Goal: Navigation & Orientation: Find specific page/section

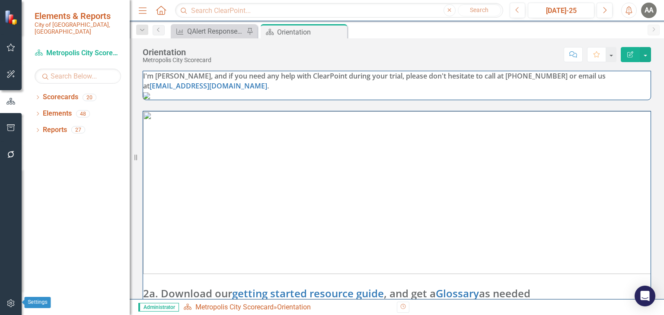
click at [7, 299] on button "button" at bounding box center [10, 304] width 19 height 18
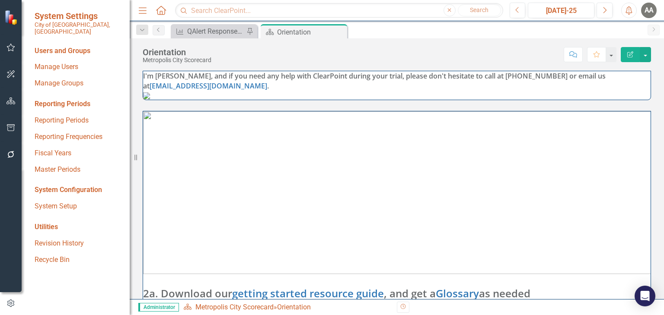
click at [63, 185] on div "System Configuration" at bounding box center [78, 190] width 86 height 10
click at [11, 126] on icon "button" at bounding box center [10, 127] width 9 height 7
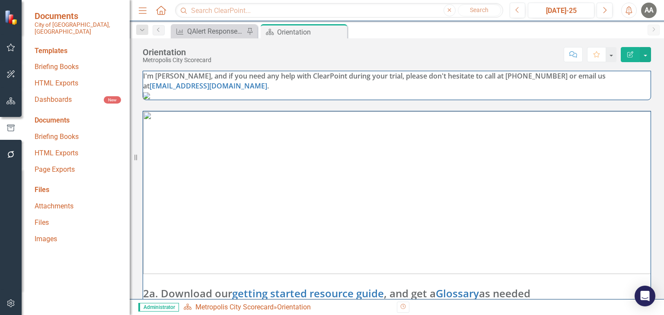
click at [45, 185] on div "Files" at bounding box center [78, 190] width 86 height 10
click at [56, 202] on link "Attachments" at bounding box center [78, 207] width 86 height 10
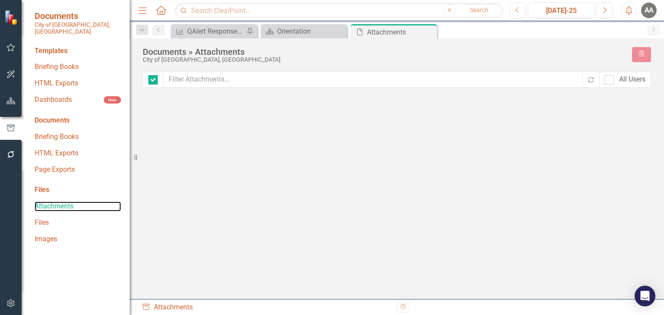
checkbox input "false"
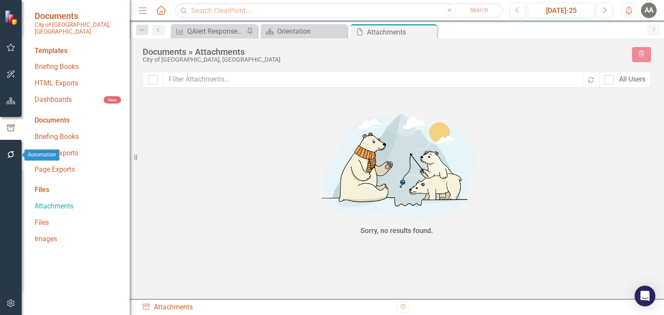
click at [13, 158] on icon "button" at bounding box center [10, 154] width 9 height 7
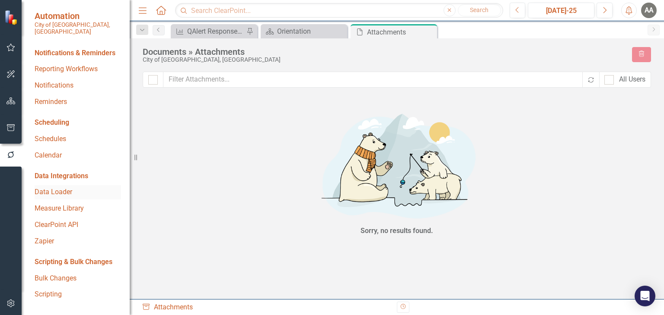
click at [58, 188] on link "Data Loader" at bounding box center [78, 193] width 86 height 10
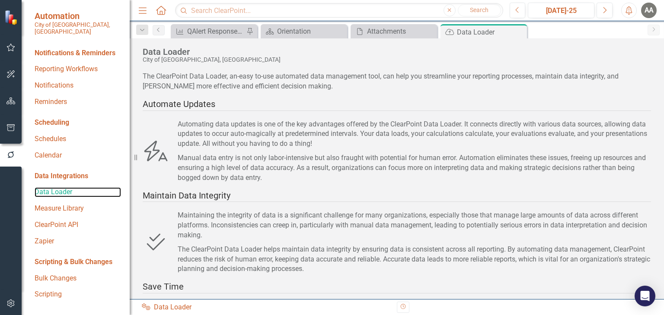
scroll to position [121, 0]
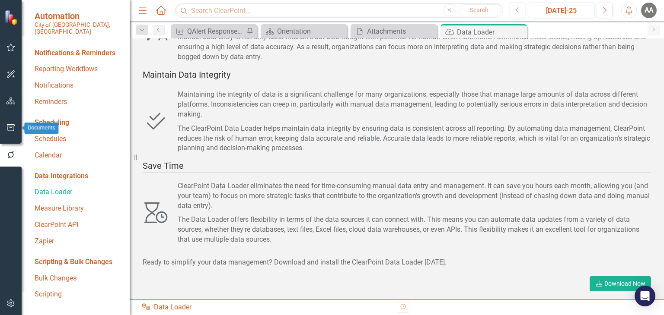
click at [9, 126] on icon "button" at bounding box center [10, 127] width 9 height 7
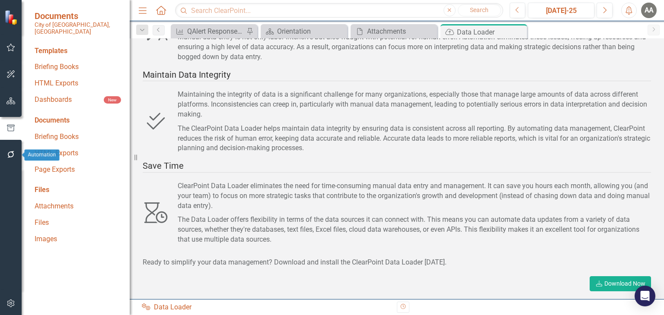
click at [8, 155] on icon "button" at bounding box center [10, 154] width 7 height 7
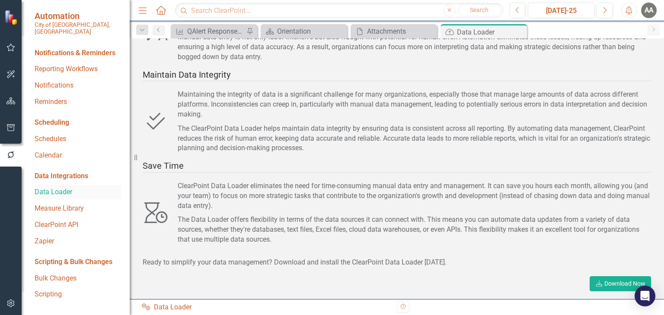
click at [59, 188] on link "Data Loader" at bounding box center [78, 193] width 86 height 10
click at [608, 283] on link "Download Download Now" at bounding box center [619, 284] width 61 height 15
click at [172, 306] on div "Integrations Data Loader" at bounding box center [266, 308] width 248 height 10
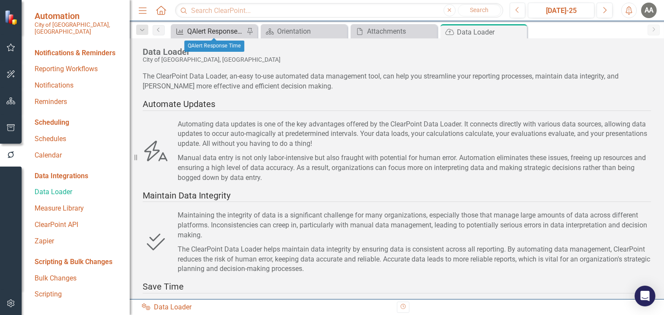
click at [213, 30] on div "QAlert Response Time" at bounding box center [215, 31] width 57 height 11
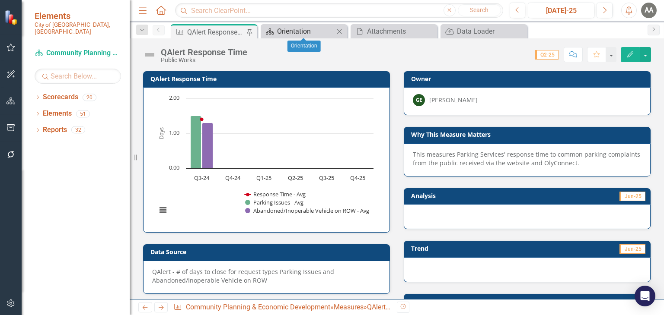
click at [321, 32] on div "Orientation" at bounding box center [305, 31] width 57 height 11
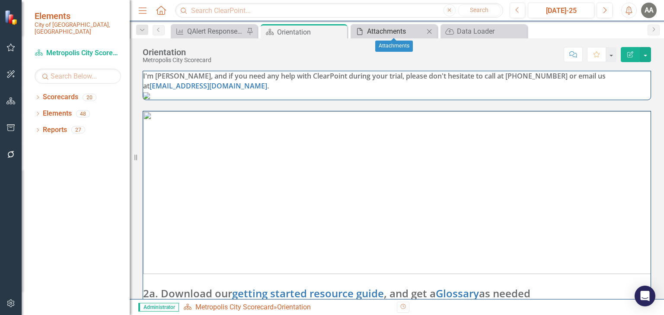
click at [384, 31] on div "Attachments" at bounding box center [395, 31] width 57 height 11
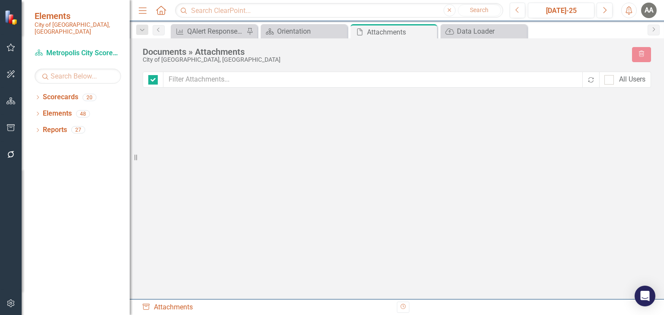
checkbox input "false"
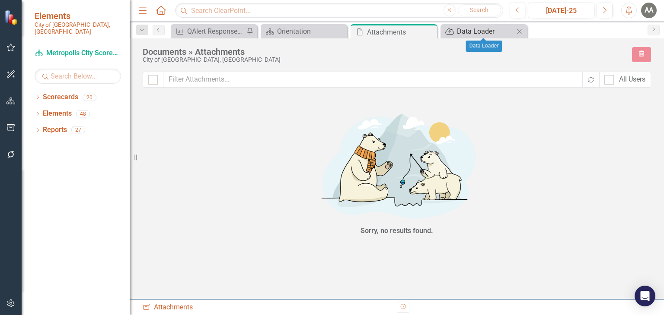
click at [461, 26] on div "Data Loader" at bounding box center [485, 31] width 57 height 11
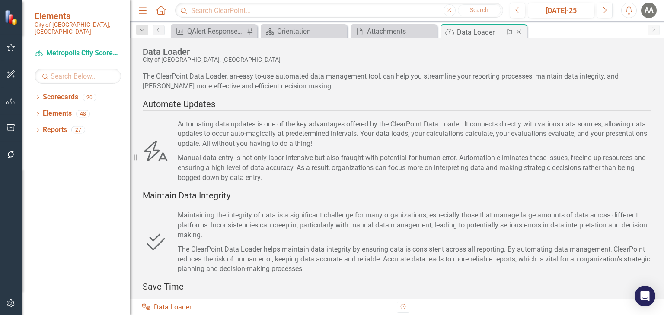
click at [488, 35] on div "Data Loader" at bounding box center [480, 32] width 46 height 11
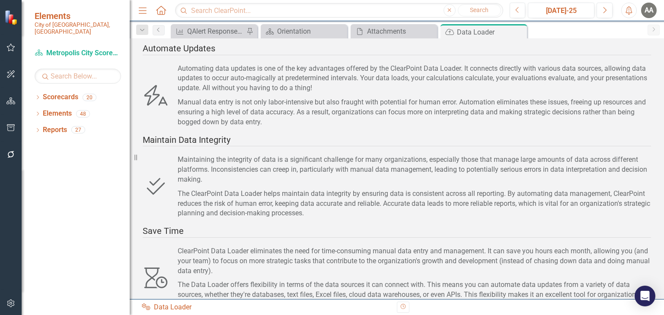
scroll to position [121, 0]
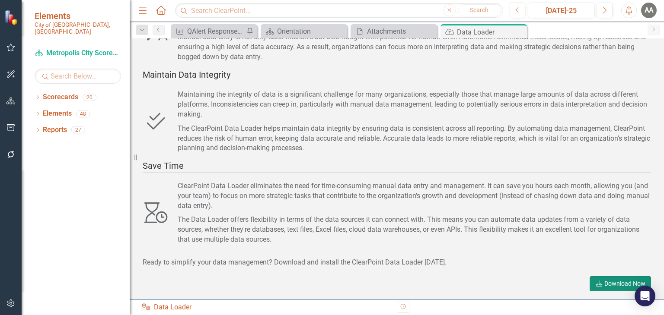
click at [615, 280] on link "Download Download Now" at bounding box center [619, 284] width 61 height 15
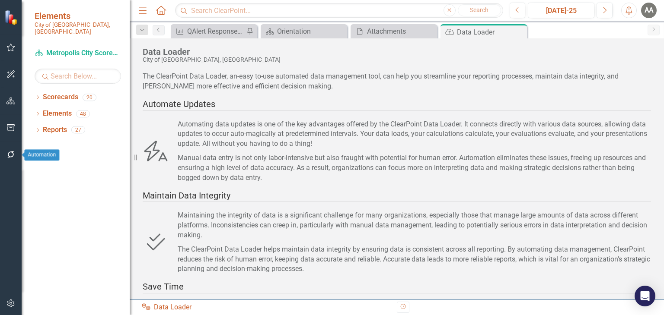
click at [11, 155] on icon "button" at bounding box center [10, 154] width 9 height 7
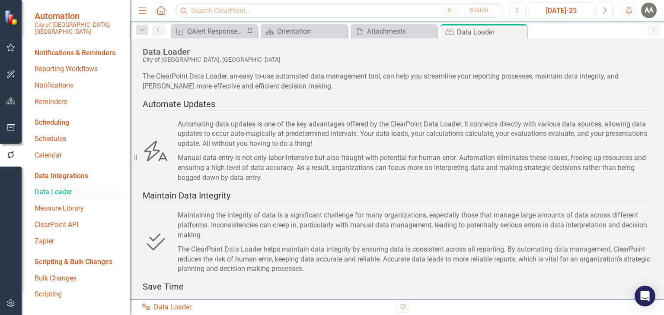
click at [61, 188] on link "Data Loader" at bounding box center [78, 193] width 86 height 10
click at [487, 32] on div "Data Loader" at bounding box center [480, 32] width 46 height 11
click at [7, 99] on icon "button" at bounding box center [10, 101] width 9 height 7
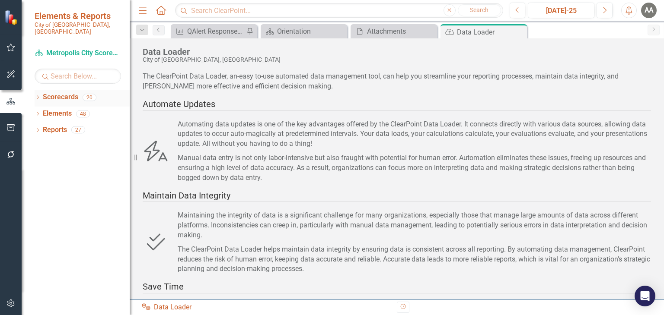
click at [38, 96] on icon "Dropdown" at bounding box center [38, 98] width 6 height 5
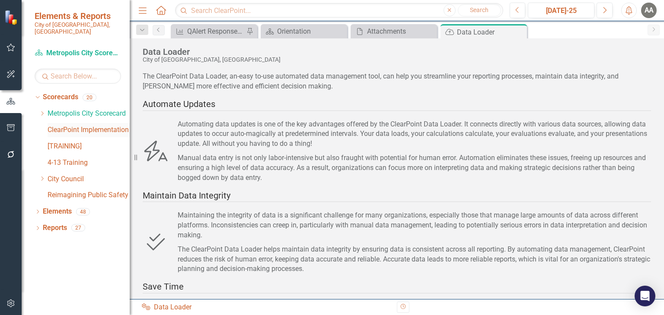
click at [60, 125] on link "ClearPoint Implementation" at bounding box center [89, 130] width 82 height 10
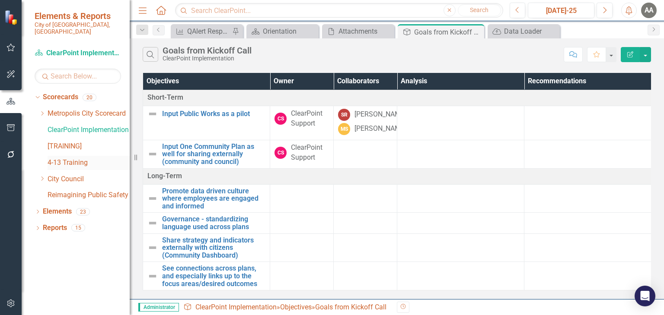
click at [66, 158] on link "4-13 Training" at bounding box center [89, 163] width 82 height 10
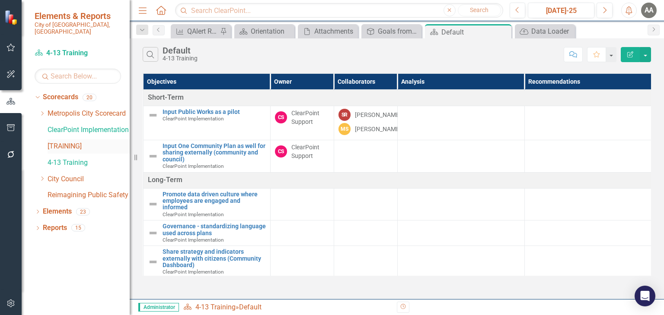
click at [66, 142] on link "[TRAINING]" at bounding box center [89, 147] width 82 height 10
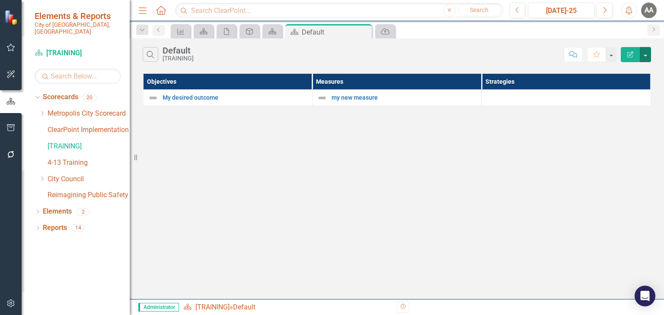
click at [645, 54] on button "button" at bounding box center [645, 54] width 11 height 15
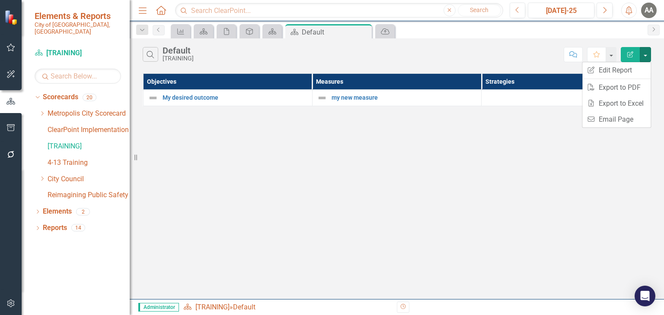
click at [632, 54] on icon "Edit Report" at bounding box center [630, 54] width 8 height 6
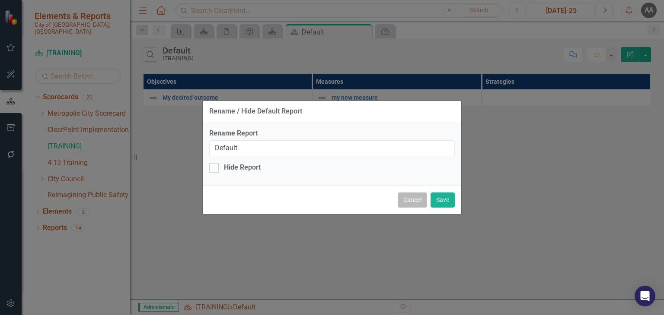
click at [411, 203] on button "Cancel" at bounding box center [412, 200] width 29 height 15
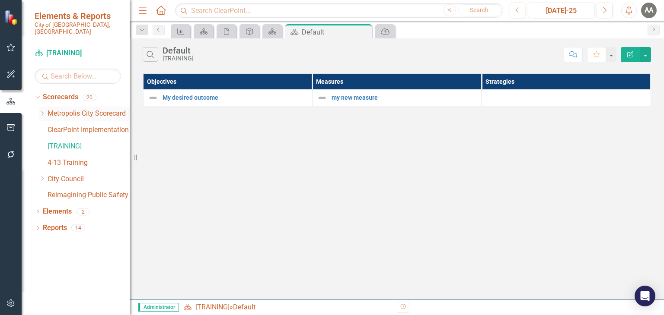
click at [44, 111] on icon "Dropdown" at bounding box center [42, 113] width 6 height 5
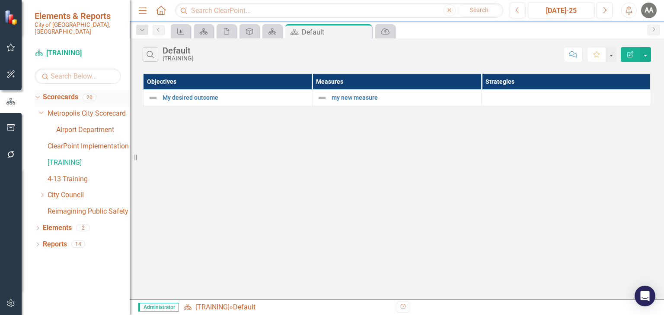
click at [39, 94] on div "Dropdown" at bounding box center [35, 97] width 7 height 6
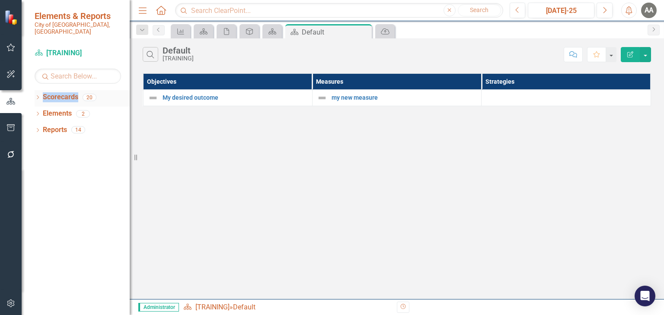
click at [38, 96] on icon "Dropdown" at bounding box center [38, 98] width 6 height 5
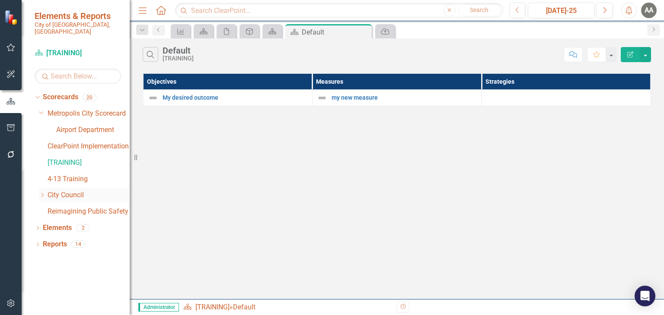
click at [41, 193] on icon "Dropdown" at bounding box center [42, 195] width 6 height 5
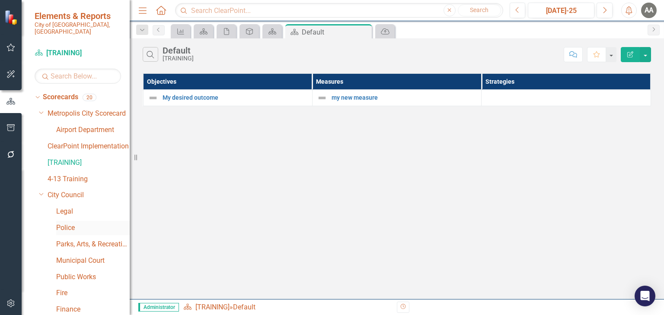
scroll to position [86, 0]
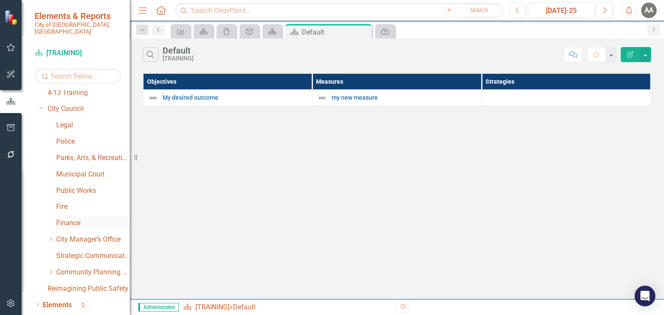
click at [72, 219] on link "Finance" at bounding box center [92, 224] width 73 height 10
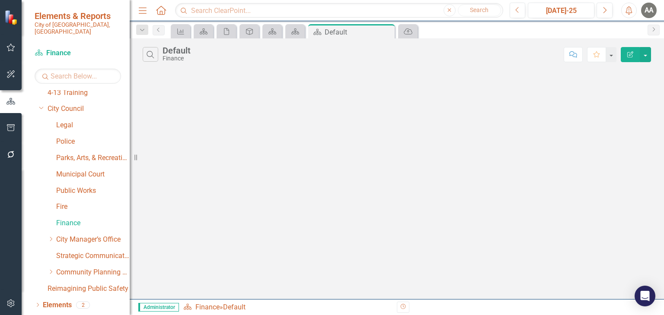
click at [630, 55] on icon "button" at bounding box center [630, 54] width 6 height 6
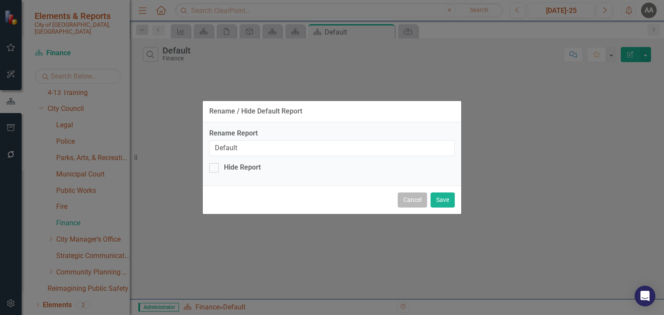
click at [414, 203] on button "Cancel" at bounding box center [412, 200] width 29 height 15
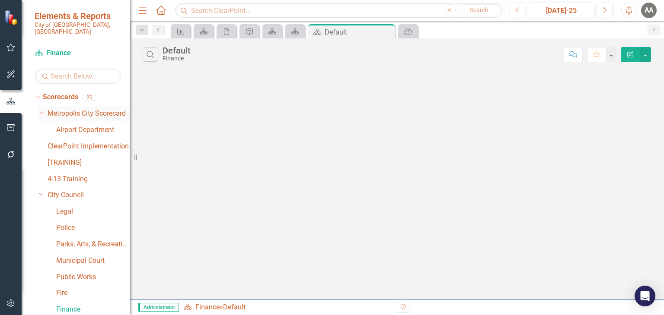
click at [43, 109] on icon "Dropdown" at bounding box center [41, 112] width 5 height 6
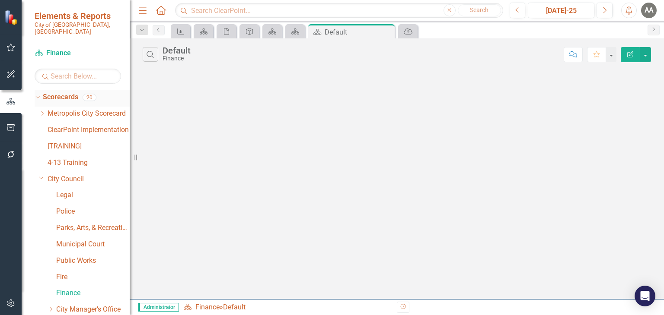
click at [39, 94] on div "Dropdown" at bounding box center [35, 97] width 7 height 6
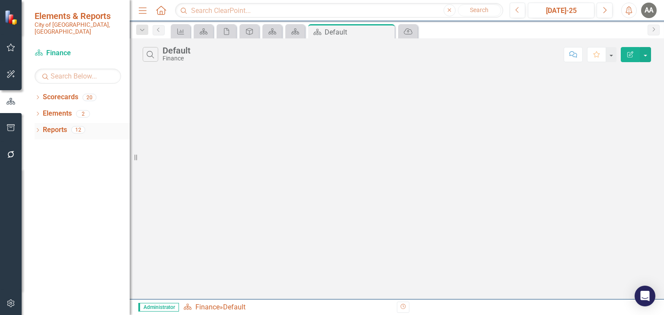
click at [36, 129] on icon "Dropdown" at bounding box center [38, 131] width 6 height 5
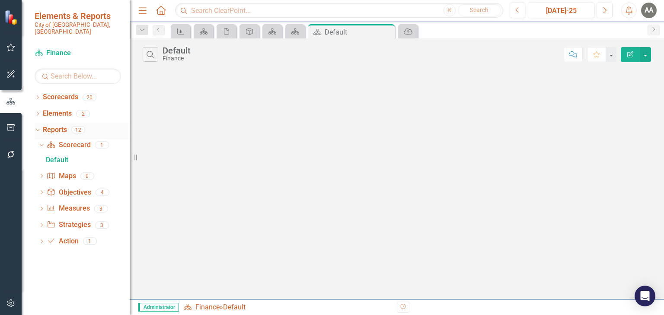
click at [38, 127] on icon "Dropdown" at bounding box center [36, 130] width 5 height 6
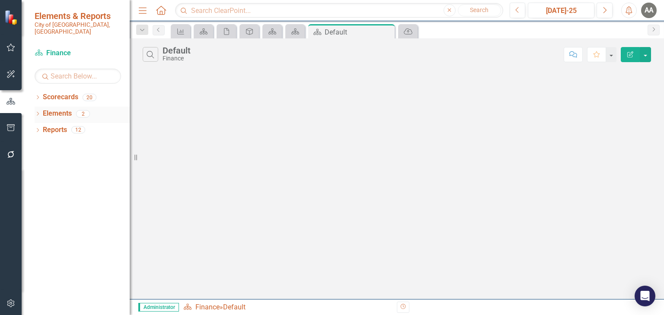
click at [39, 112] on icon "Dropdown" at bounding box center [38, 114] width 6 height 5
click at [71, 158] on link "Strategy Strategies" at bounding box center [69, 163] width 44 height 10
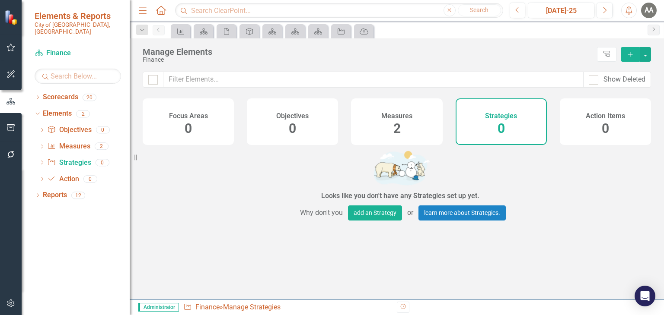
click at [631, 54] on icon "Add" at bounding box center [630, 54] width 8 height 6
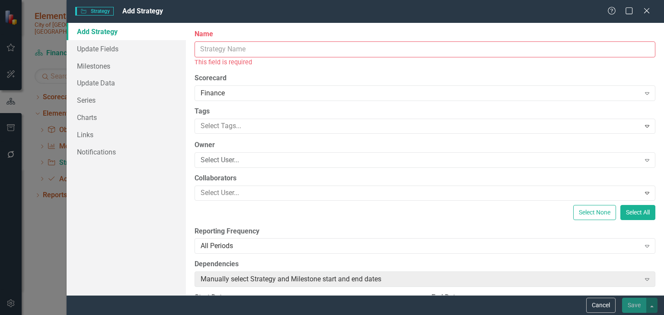
click at [50, 237] on div "Strategy Strategy Add Strategy Help Maximize Close Add Strategy Update Fields M…" at bounding box center [332, 157] width 664 height 315
click at [647, 9] on icon "Close" at bounding box center [646, 10] width 11 height 8
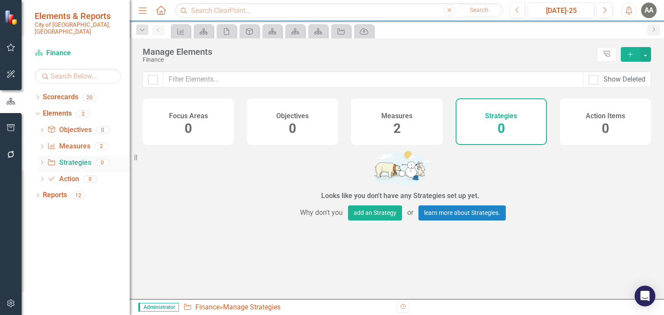
click at [71, 158] on link "Strategy Strategies" at bounding box center [69, 163] width 44 height 10
click at [45, 156] on div "Dropdown Strategy Strategies 0" at bounding box center [84, 164] width 91 height 16
click at [39, 161] on icon "Dropdown" at bounding box center [42, 163] width 6 height 5
click at [68, 126] on link "Objective Objectives" at bounding box center [69, 130] width 44 height 10
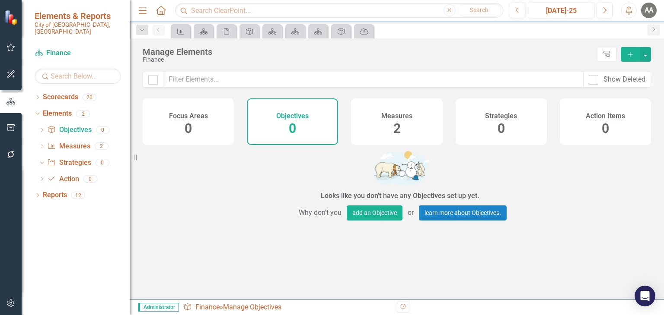
click at [632, 55] on icon "Add" at bounding box center [630, 54] width 8 height 6
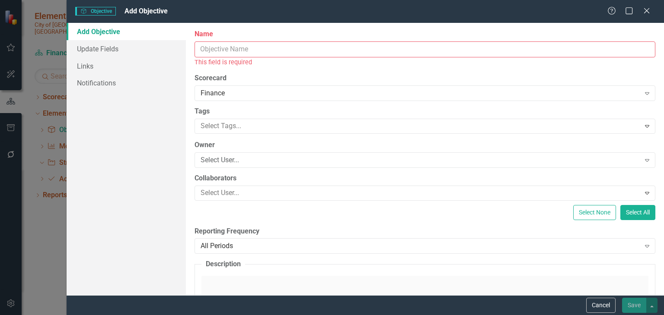
click at [45, 238] on div "Objective Objective Add Objective Help Maximize Close Add Objective Update Fiel…" at bounding box center [332, 157] width 664 height 315
click at [648, 11] on icon "Close" at bounding box center [646, 10] width 11 height 8
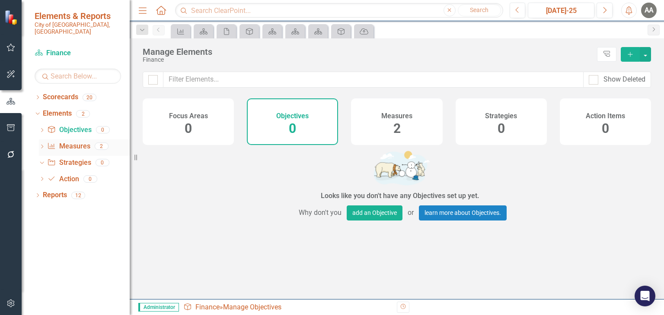
click at [74, 142] on link "Measure Measures" at bounding box center [68, 147] width 43 height 10
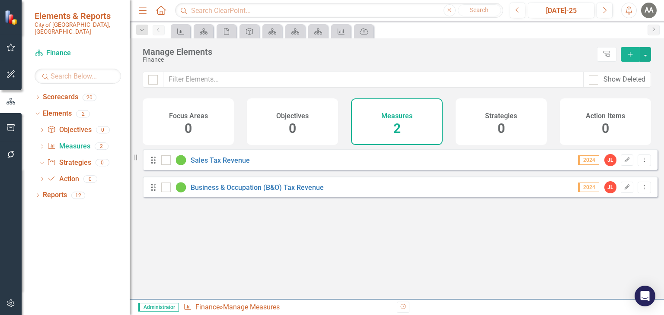
click at [649, 13] on div "AA" at bounding box center [649, 11] width 16 height 16
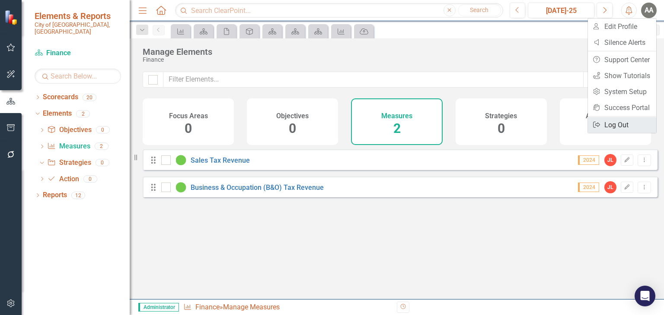
click at [620, 124] on link "Logout Log Out" at bounding box center [622, 125] width 68 height 16
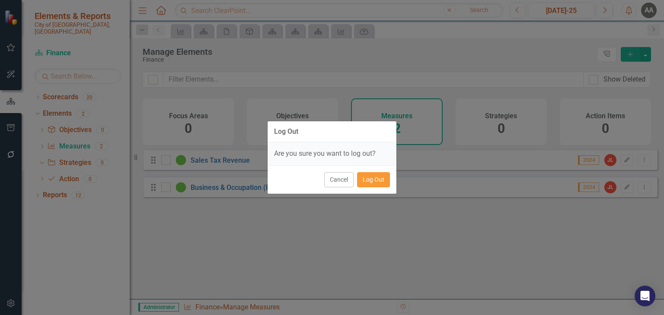
click at [361, 180] on button "Log Out" at bounding box center [373, 179] width 33 height 15
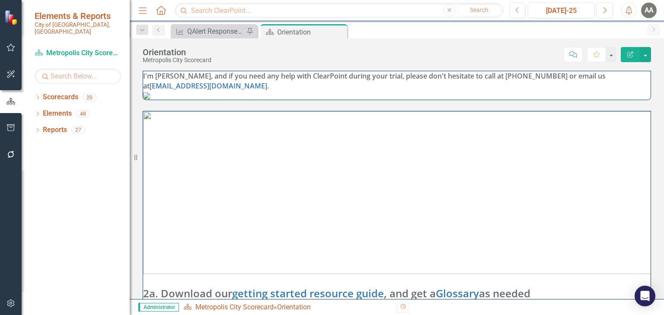
click at [648, 8] on div "AA" at bounding box center [649, 11] width 16 height 16
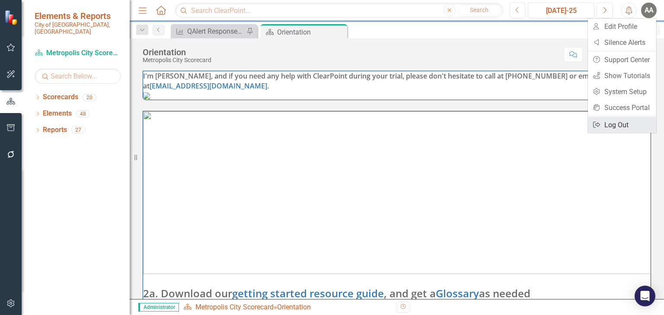
click at [624, 123] on link "Logout Log Out" at bounding box center [622, 125] width 68 height 16
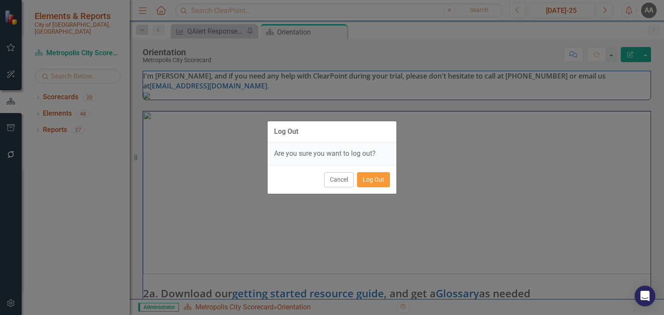
click at [375, 178] on button "Log Out" at bounding box center [373, 179] width 33 height 15
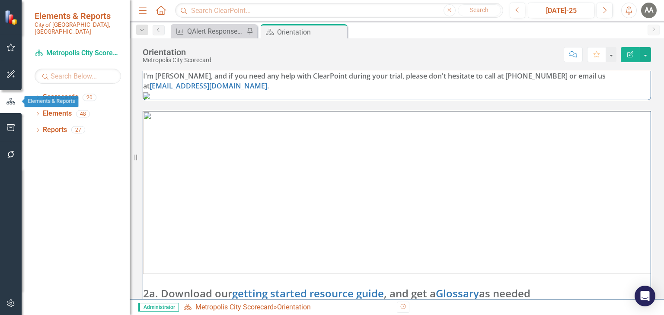
click at [12, 106] on button "button" at bounding box center [11, 102] width 22 height 14
click at [10, 100] on icon "button" at bounding box center [10, 101] width 9 height 6
click at [36, 90] on div "Dropdown Scorecards 20" at bounding box center [82, 98] width 95 height 16
click at [41, 92] on div "Dropdown Scorecards 20" at bounding box center [82, 98] width 95 height 16
click at [43, 92] on link "Scorecards" at bounding box center [60, 97] width 35 height 10
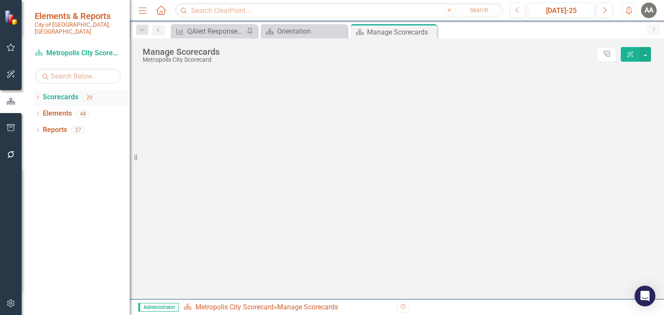
click at [38, 95] on icon at bounding box center [38, 97] width 2 height 4
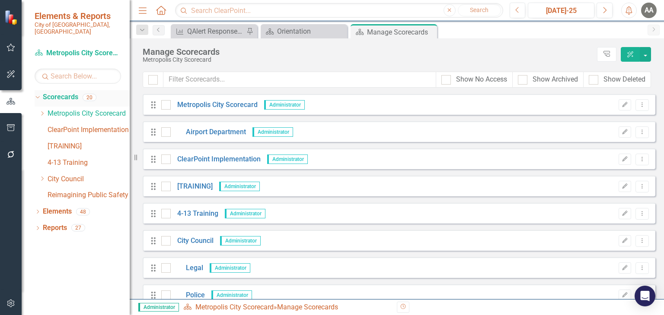
click at [41, 90] on div "Dropdown Scorecards 20" at bounding box center [82, 98] width 95 height 16
click at [38, 96] on div "Dropdown" at bounding box center [38, 98] width 6 height 4
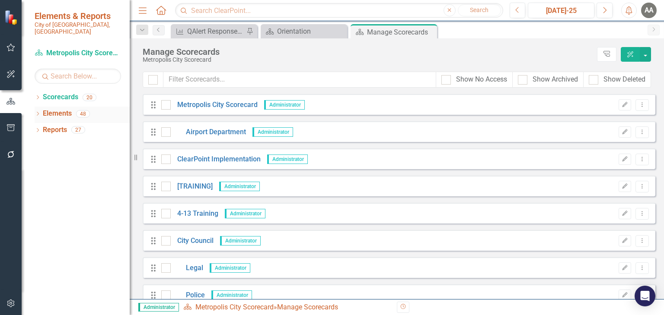
click at [36, 112] on icon "Dropdown" at bounding box center [38, 114] width 6 height 5
click at [37, 111] on icon "Dropdown" at bounding box center [36, 114] width 5 height 6
click at [37, 112] on icon "Dropdown" at bounding box center [38, 114] width 6 height 5
click at [37, 111] on icon "Dropdown" at bounding box center [36, 114] width 5 height 6
click at [36, 96] on icon "Dropdown" at bounding box center [38, 98] width 6 height 5
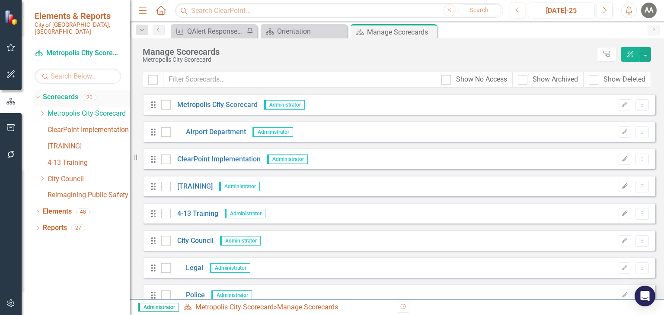
click at [37, 94] on icon "Dropdown" at bounding box center [36, 97] width 5 height 6
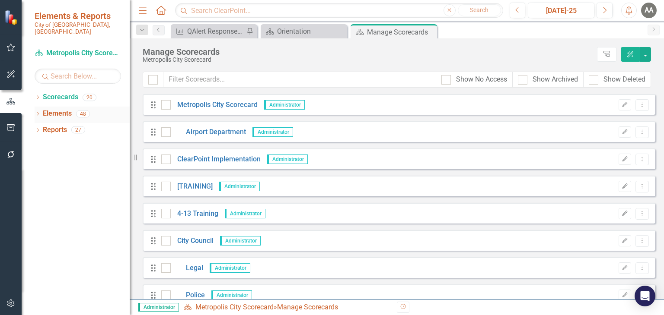
click at [36, 112] on icon "Dropdown" at bounding box center [38, 114] width 6 height 5
click at [74, 125] on link "Objective Objectives" at bounding box center [69, 130] width 44 height 10
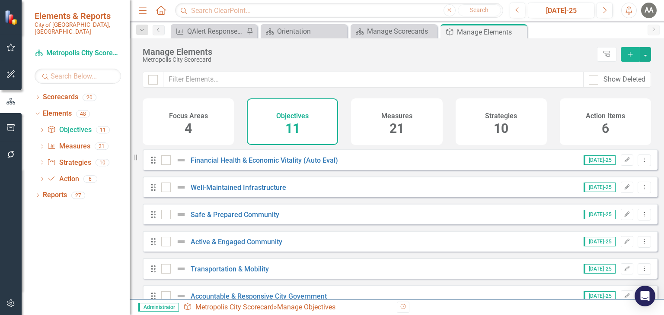
click at [270, 159] on div "Drag Financial Health & Economic Vitality (Auto Eval) Jul-25 Edit Dropdown Menu" at bounding box center [400, 160] width 515 height 21
click at [275, 165] on link "Financial Health & Economic Vitality (Auto Eval)" at bounding box center [264, 160] width 147 height 8
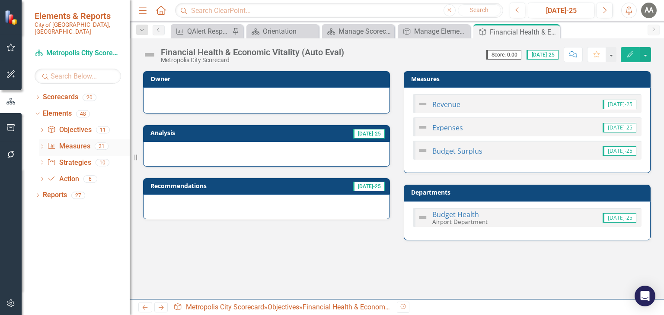
click at [40, 145] on icon "Dropdown" at bounding box center [42, 147] width 6 height 5
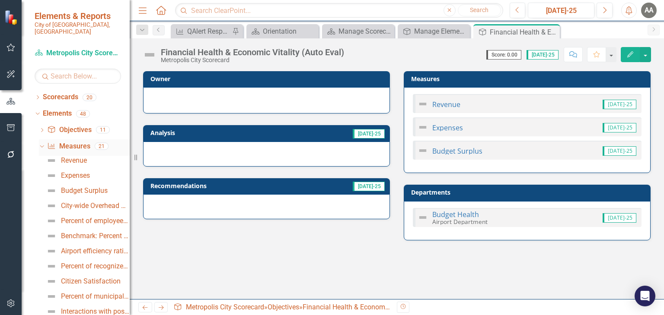
click at [42, 143] on icon "Dropdown" at bounding box center [40, 146] width 5 height 6
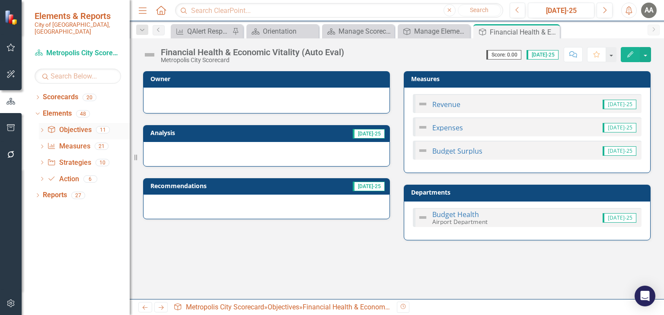
click at [41, 129] on icon "Dropdown" at bounding box center [42, 131] width 6 height 5
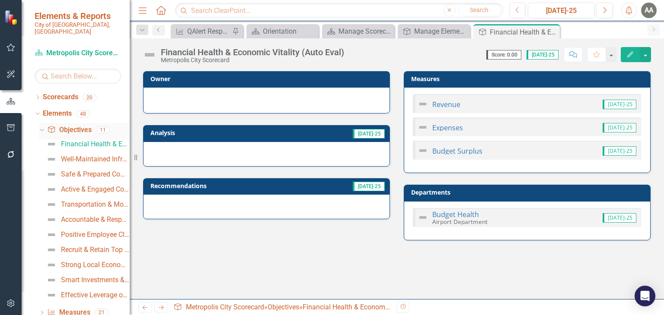
click at [41, 127] on icon "Dropdown" at bounding box center [40, 130] width 5 height 6
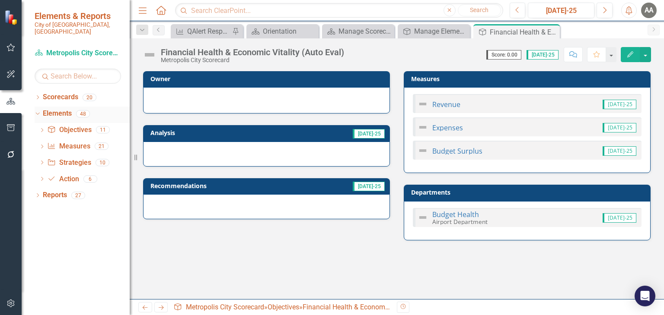
click at [41, 109] on div "Dropdown Elements 48" at bounding box center [82, 115] width 95 height 16
click at [37, 111] on icon "Dropdown" at bounding box center [36, 114] width 5 height 6
click at [37, 112] on icon "Dropdown" at bounding box center [38, 114] width 6 height 5
click at [40, 96] on icon "Dropdown" at bounding box center [38, 98] width 6 height 5
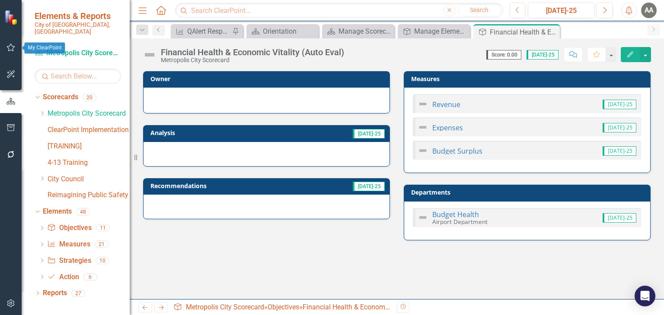
click at [12, 50] on icon "button" at bounding box center [10, 47] width 9 height 7
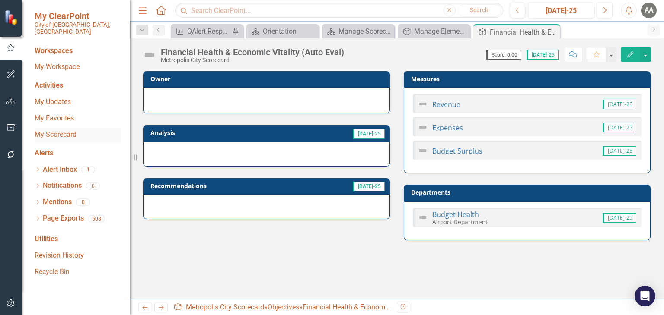
click at [55, 130] on link "My Scorecard" at bounding box center [78, 135] width 86 height 10
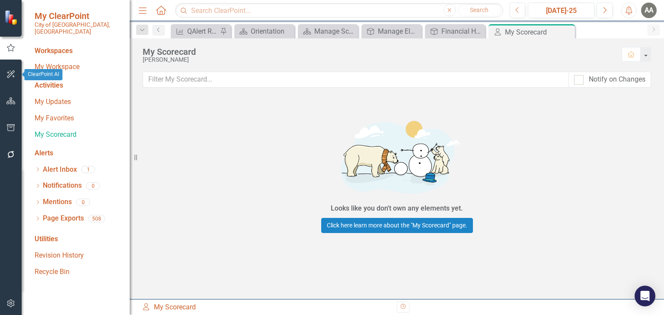
click at [9, 75] on icon "button" at bounding box center [10, 74] width 9 height 7
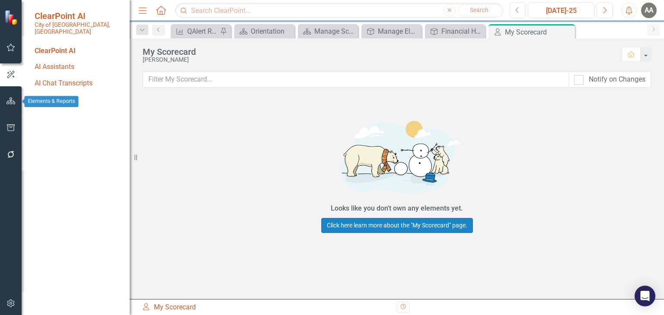
click at [10, 99] on icon "button" at bounding box center [10, 101] width 9 height 7
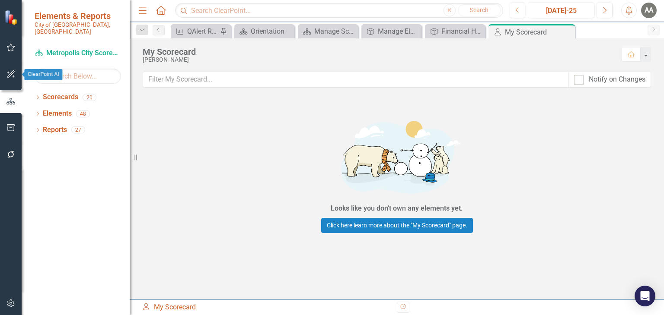
click at [12, 79] on button "button" at bounding box center [10, 75] width 19 height 18
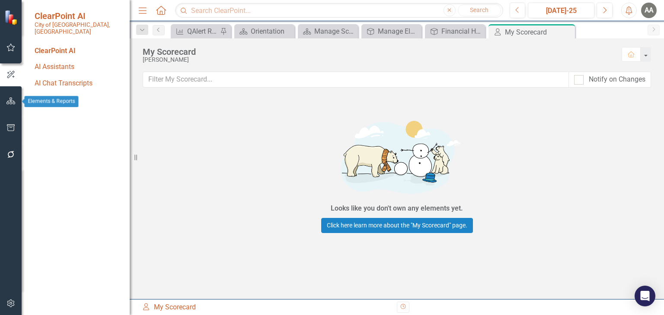
click at [12, 102] on icon "button" at bounding box center [10, 101] width 9 height 7
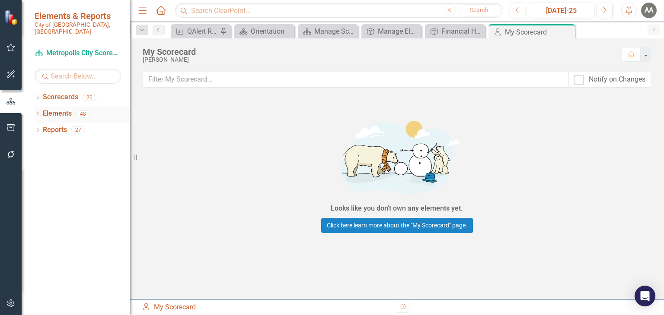
click at [40, 112] on icon "Dropdown" at bounding box center [38, 114] width 6 height 5
click at [65, 125] on link "Objective Objectives" at bounding box center [69, 130] width 44 height 10
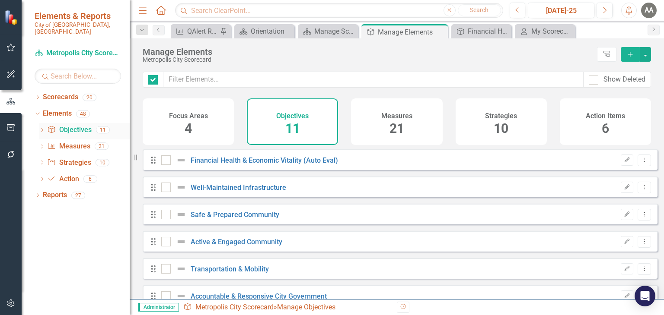
checkbox input "false"
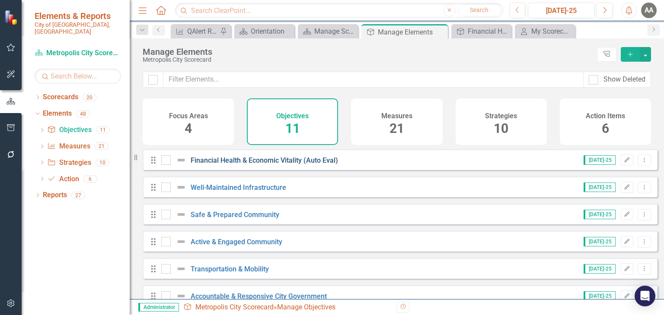
click at [312, 165] on link "Financial Health & Economic Vitality (Auto Eval)" at bounding box center [264, 160] width 147 height 8
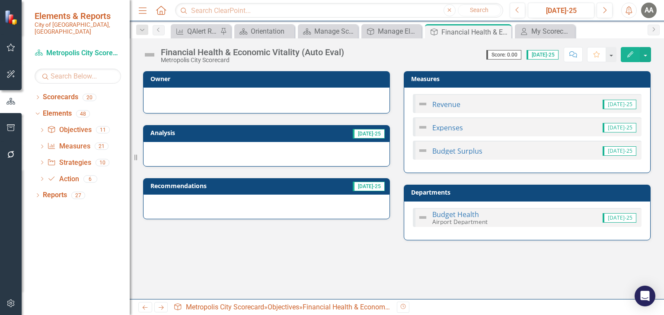
click at [631, 56] on icon "Edit" at bounding box center [630, 54] width 8 height 6
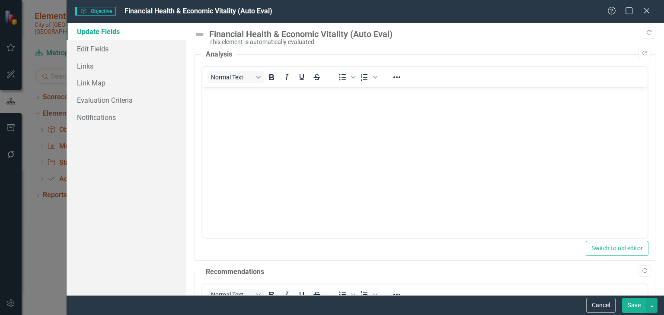
click at [43, 247] on div "Objective Objective Financial Health & Economic Vitality (Auto Eval) Help Maxim…" at bounding box center [332, 157] width 664 height 315
click at [649, 16] on div "Close" at bounding box center [646, 12] width 11 height 12
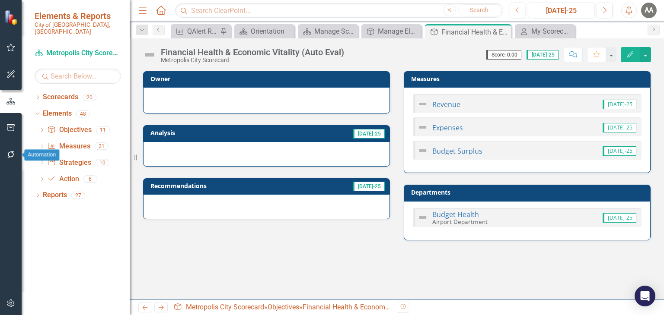
click at [12, 153] on icon "button" at bounding box center [10, 154] width 9 height 7
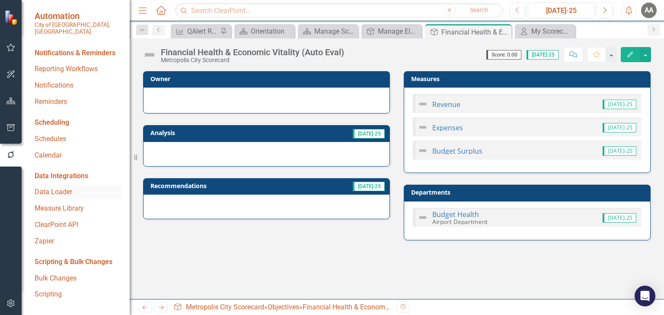
click at [62, 188] on link "Data Loader" at bounding box center [78, 193] width 86 height 10
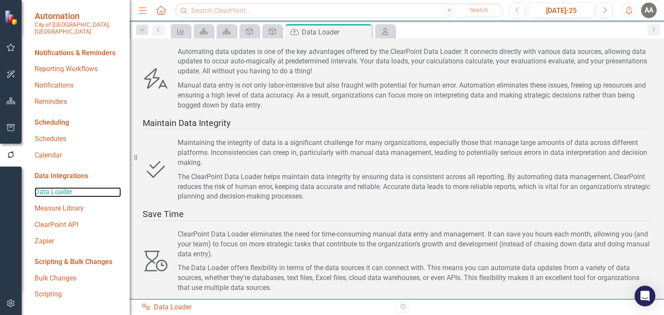
scroll to position [121, 0]
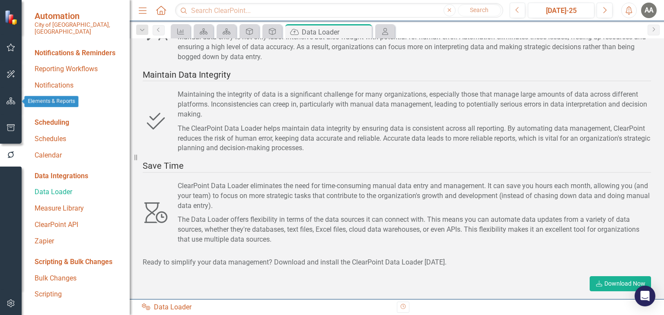
click at [10, 99] on icon "button" at bounding box center [10, 101] width 9 height 7
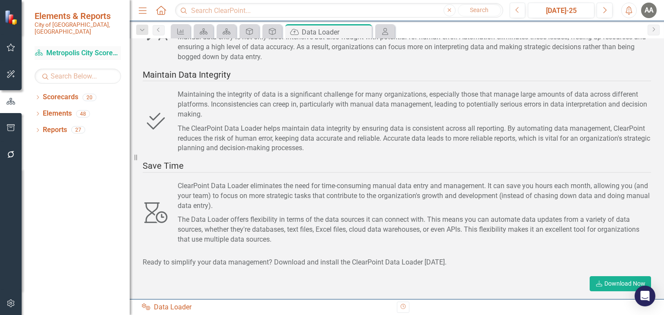
click at [55, 48] on link "Scorecard Metropolis City Scorecard" at bounding box center [78, 53] width 86 height 10
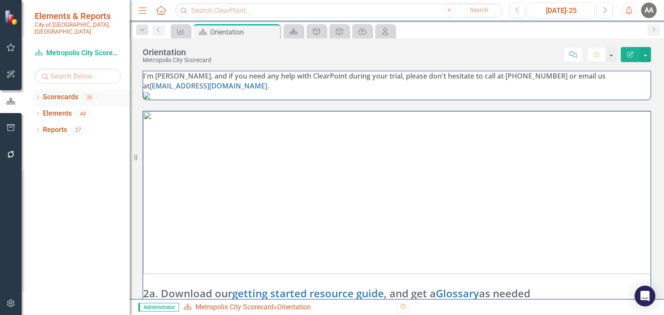
click at [53, 92] on link "Scorecards" at bounding box center [60, 97] width 35 height 10
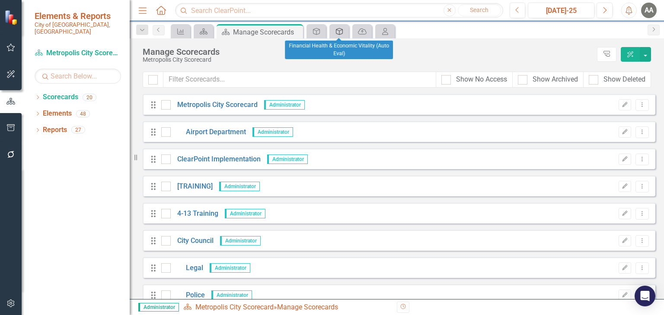
drag, startPoint x: 340, startPoint y: 29, endPoint x: 352, endPoint y: 32, distance: 12.4
click at [340, 29] on icon "Objective" at bounding box center [339, 31] width 9 height 7
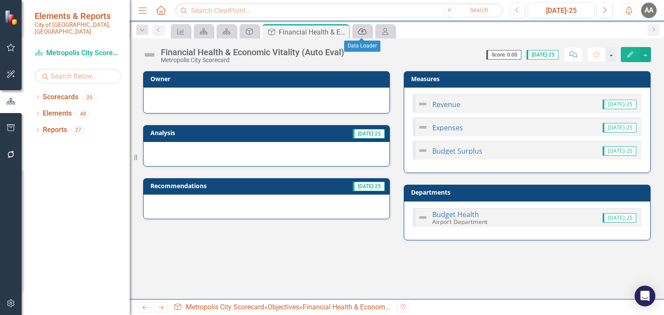
click at [362, 30] on icon at bounding box center [362, 32] width 9 height 6
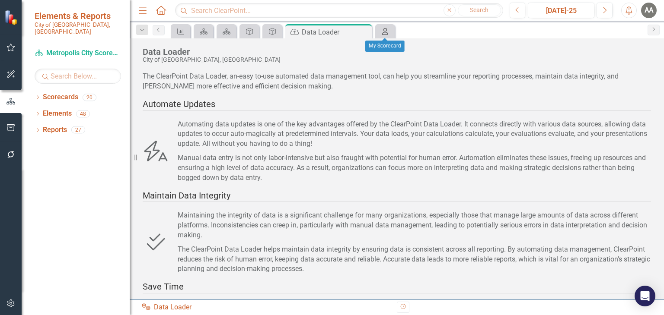
click at [386, 33] on icon "My Scorecard" at bounding box center [385, 31] width 9 height 7
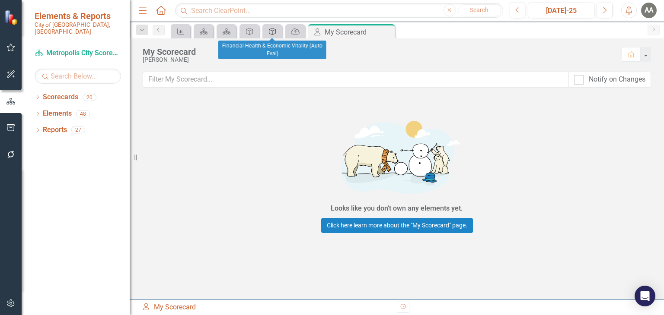
click at [270, 30] on icon "Objective" at bounding box center [272, 31] width 9 height 7
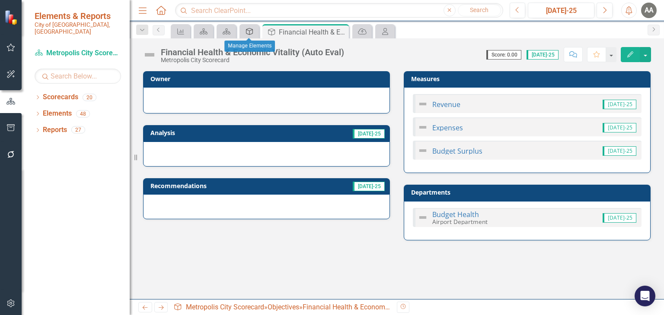
click at [253, 32] on icon "Objective" at bounding box center [249, 31] width 9 height 7
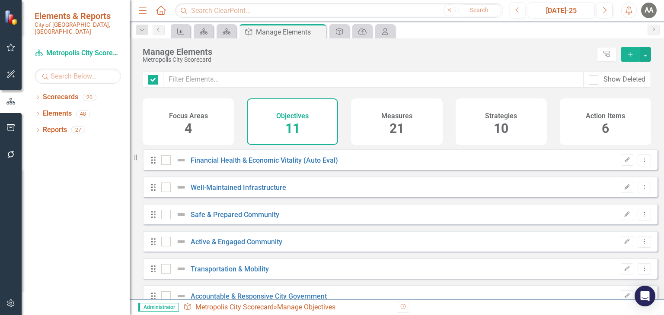
checkbox input "false"
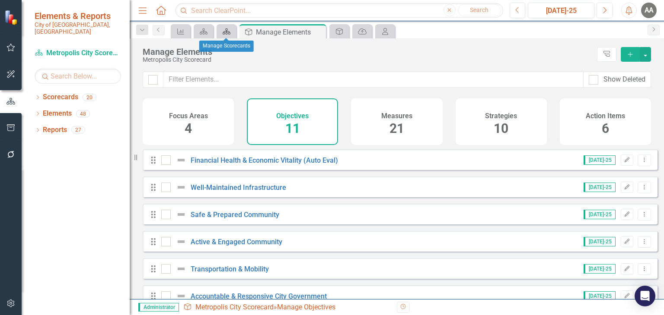
click at [224, 32] on icon "Scorecard" at bounding box center [226, 31] width 9 height 7
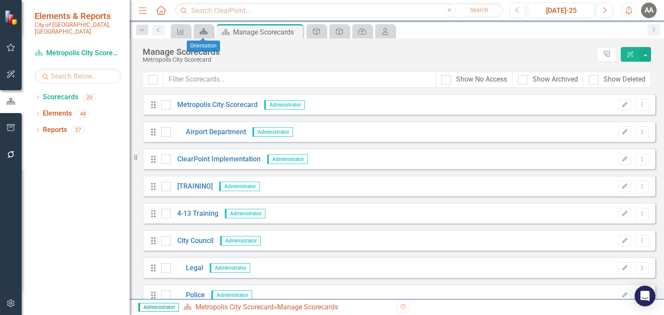
click at [204, 32] on icon at bounding box center [204, 32] width 8 height 6
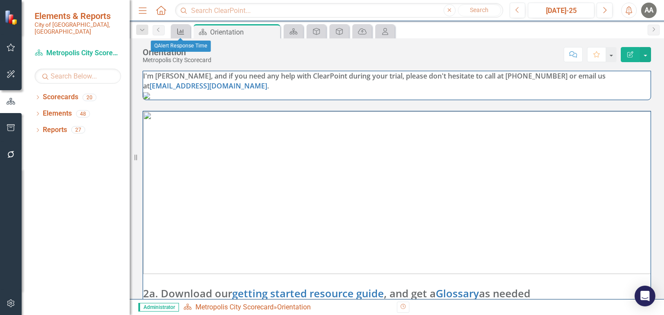
click at [182, 33] on icon "Measure" at bounding box center [180, 31] width 9 height 7
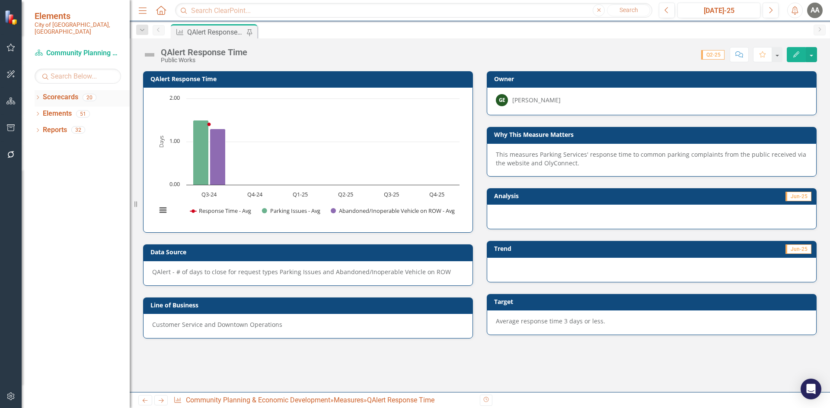
click at [37, 90] on div "Dropdown Scorecards 20" at bounding box center [82, 98] width 95 height 16
click at [38, 111] on div "Dropdown" at bounding box center [38, 114] width 6 height 7
click at [78, 142] on link "Measure Measures" at bounding box center [68, 147] width 43 height 10
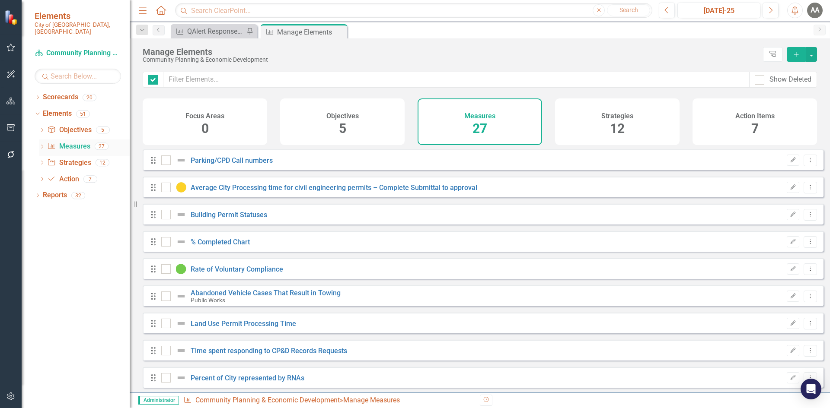
checkbox input "false"
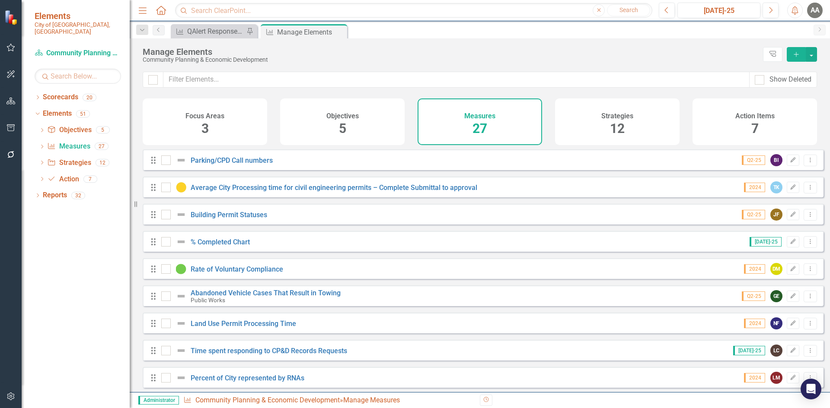
click at [796, 56] on icon "Add" at bounding box center [796, 54] width 8 height 6
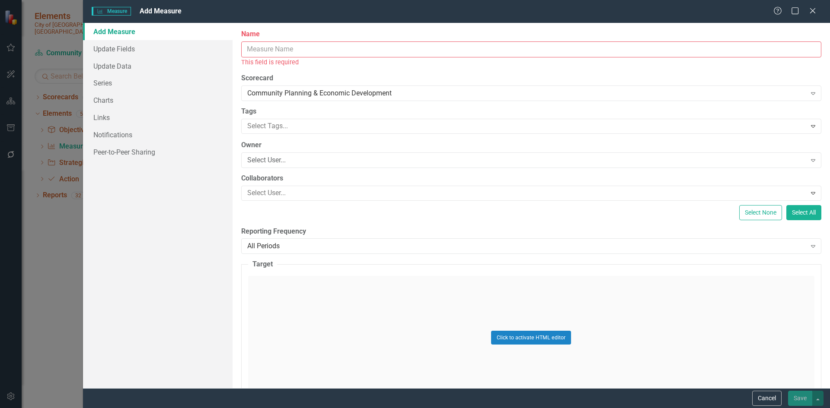
click at [73, 280] on div "Measure Measure Add Measure Help Maximize Close Add Measure Update Fields Updat…" at bounding box center [415, 204] width 830 height 408
click at [813, 13] on icon "Close" at bounding box center [812, 10] width 11 height 8
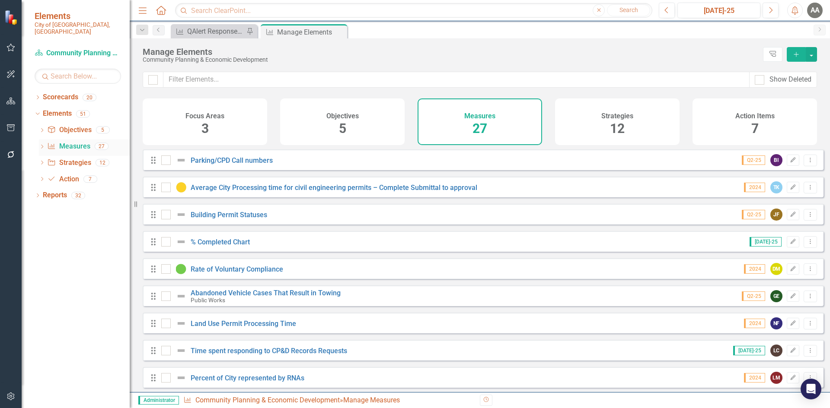
click at [42, 145] on icon "Dropdown" at bounding box center [42, 147] width 6 height 5
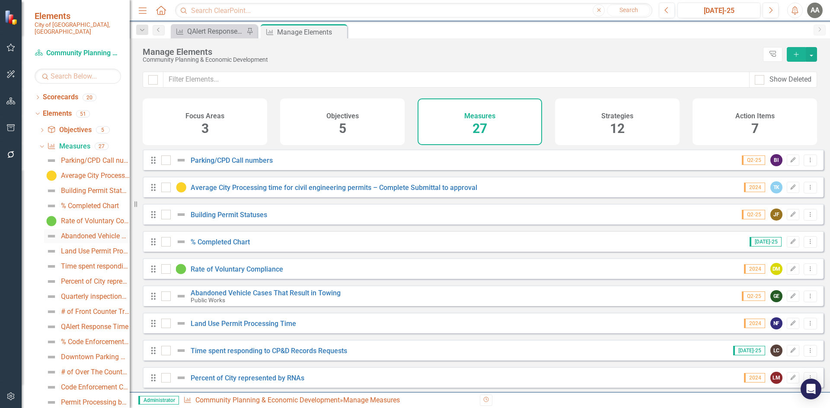
click at [86, 235] on link "Abandoned Vehicle Cases That Result in Towing" at bounding box center [87, 236] width 86 height 14
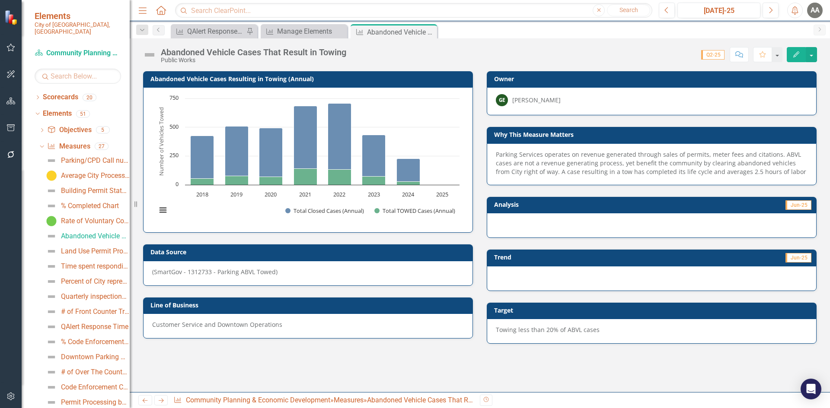
click at [799, 205] on span "Jun-25" at bounding box center [798, 205] width 26 height 10
click at [795, 55] on icon "Edit" at bounding box center [796, 54] width 8 height 6
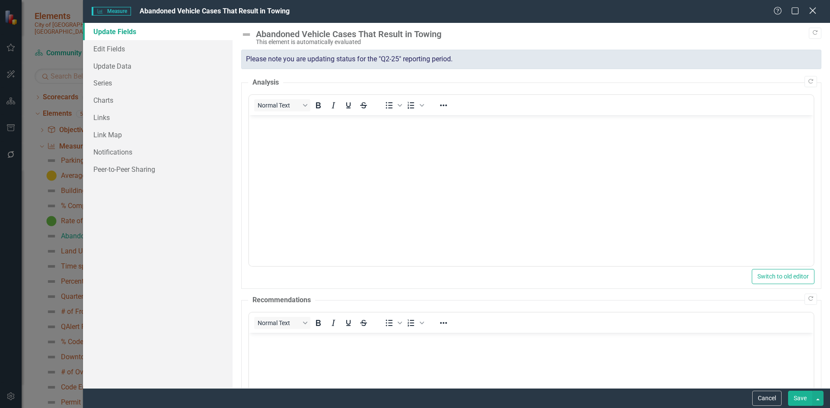
click at [814, 13] on icon "Close" at bounding box center [812, 10] width 11 height 8
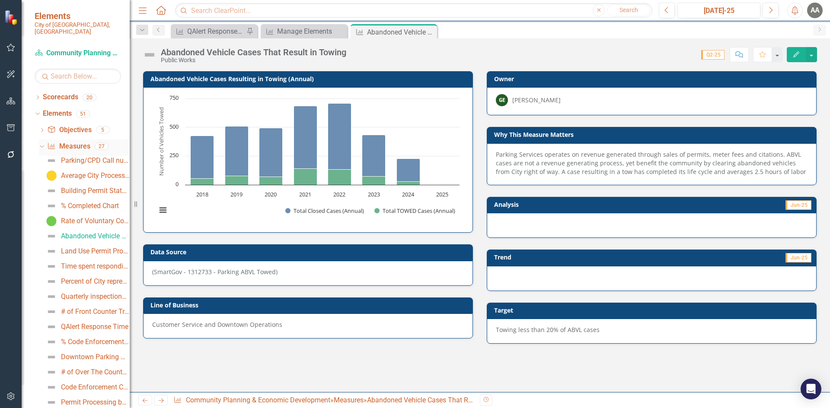
click at [43, 143] on icon "Dropdown" at bounding box center [40, 146] width 5 height 6
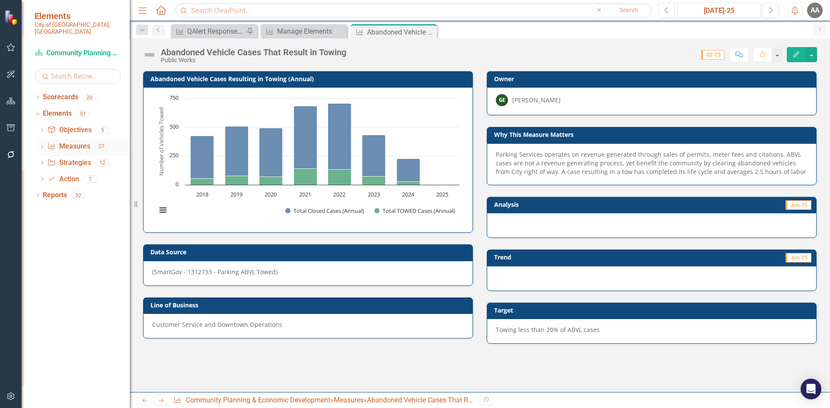
click at [44, 145] on icon "Dropdown" at bounding box center [42, 147] width 6 height 5
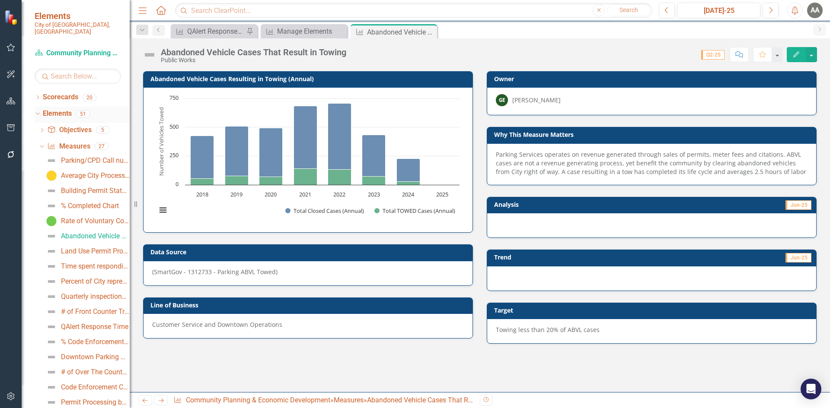
click at [38, 111] on icon "Dropdown" at bounding box center [36, 114] width 5 height 6
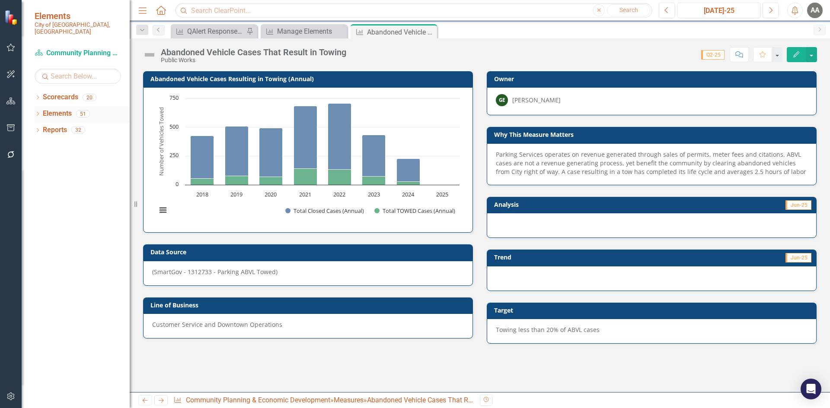
click at [38, 112] on icon "Dropdown" at bounding box center [38, 114] width 6 height 5
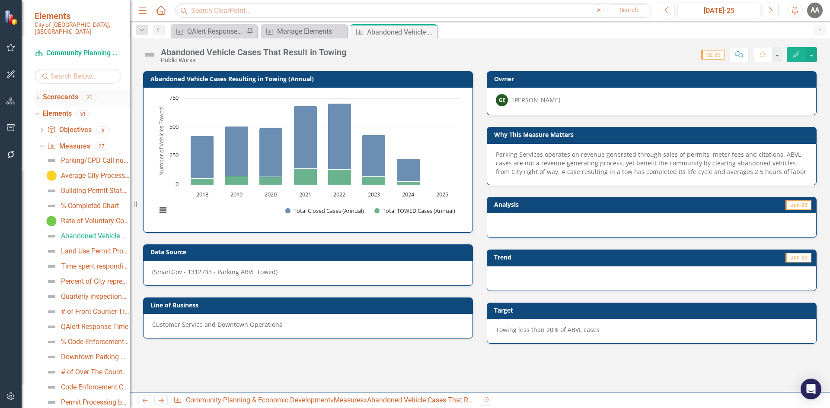
click at [37, 90] on div "Dropdown Scorecards 20" at bounding box center [82, 98] width 95 height 16
click at [39, 95] on div "Dropdown" at bounding box center [38, 98] width 6 height 7
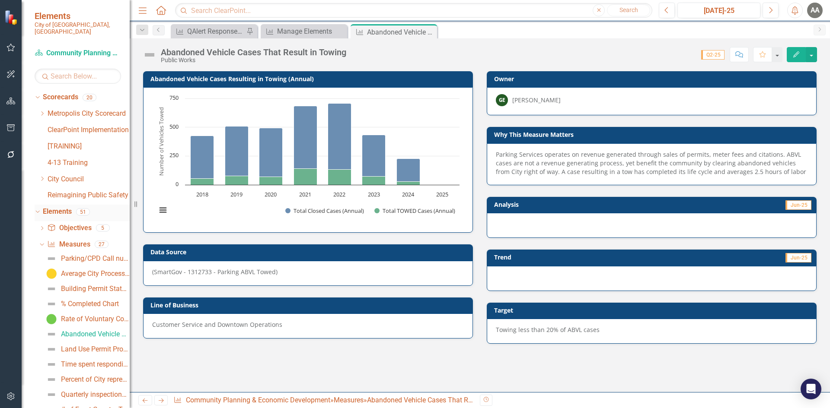
click at [38, 209] on icon "Dropdown" at bounding box center [36, 212] width 5 height 6
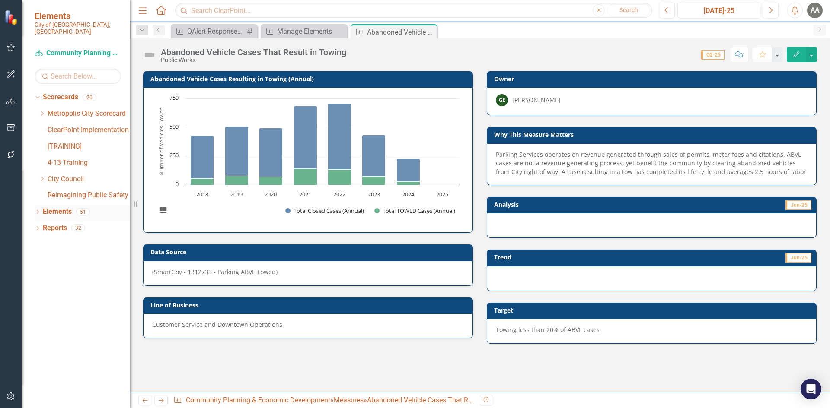
click at [38, 210] on icon "Dropdown" at bounding box center [38, 212] width 6 height 5
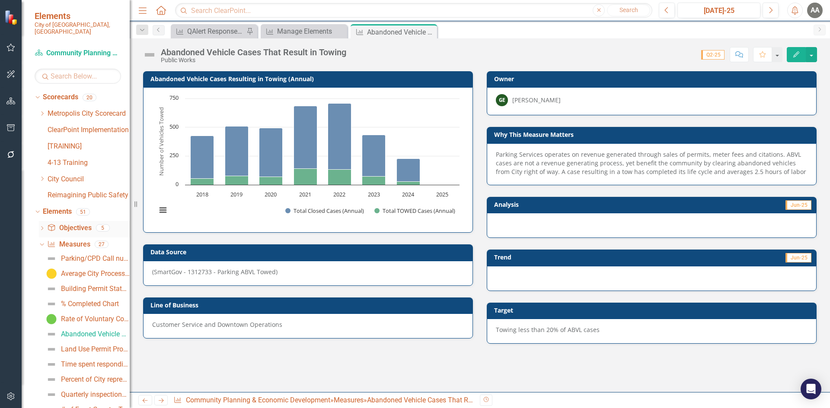
click at [43, 227] on icon "Dropdown" at bounding box center [42, 229] width 6 height 5
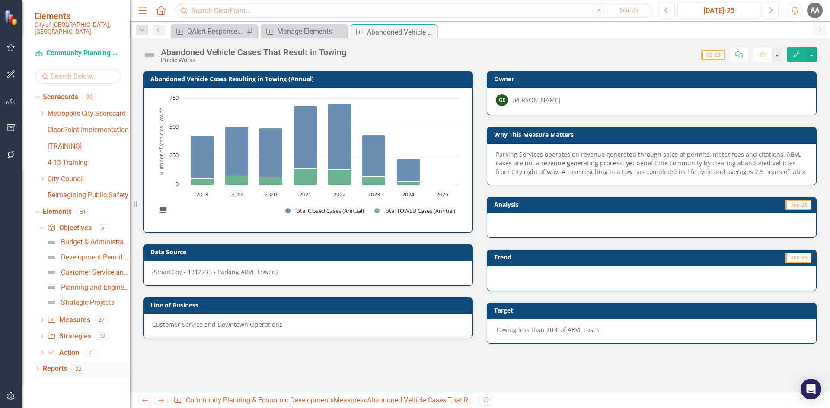
click at [35, 368] on icon "Dropdown" at bounding box center [38, 370] width 6 height 5
click at [38, 366] on icon "Dropdown" at bounding box center [36, 369] width 5 height 6
click at [38, 368] on icon "Dropdown" at bounding box center [38, 370] width 6 height 5
click at [58, 364] on link "Reports" at bounding box center [55, 369] width 24 height 10
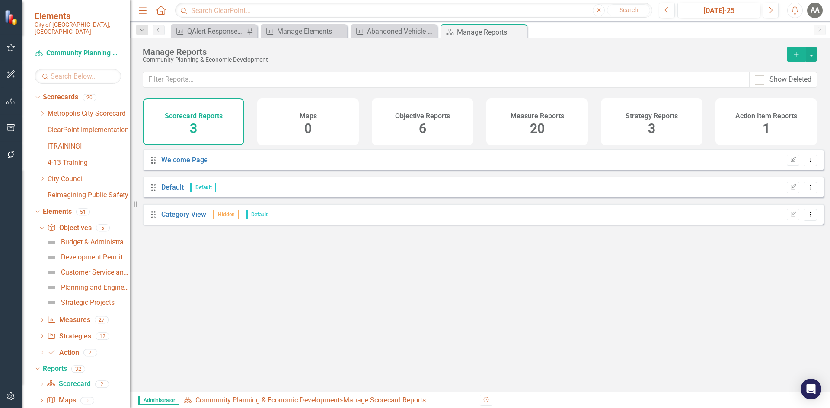
click at [798, 52] on icon "Add" at bounding box center [796, 54] width 8 height 6
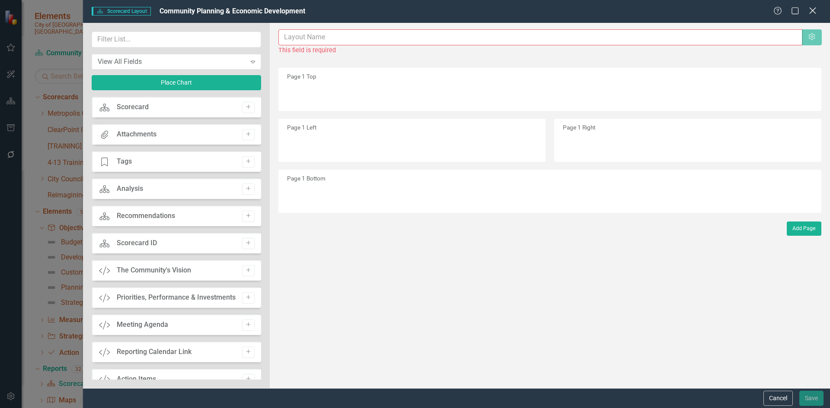
click at [813, 6] on div "Close" at bounding box center [812, 12] width 11 height 12
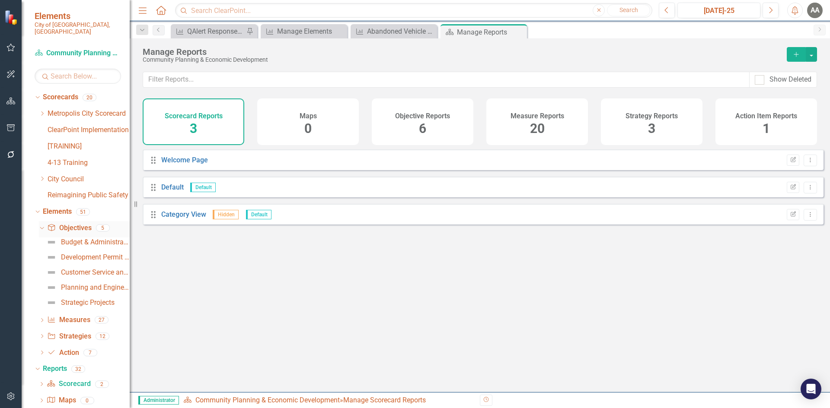
click at [39, 221] on div "Dropdown Objective Objectives 5" at bounding box center [84, 229] width 91 height 16
click at [38, 209] on icon "Dropdown" at bounding box center [36, 212] width 5 height 6
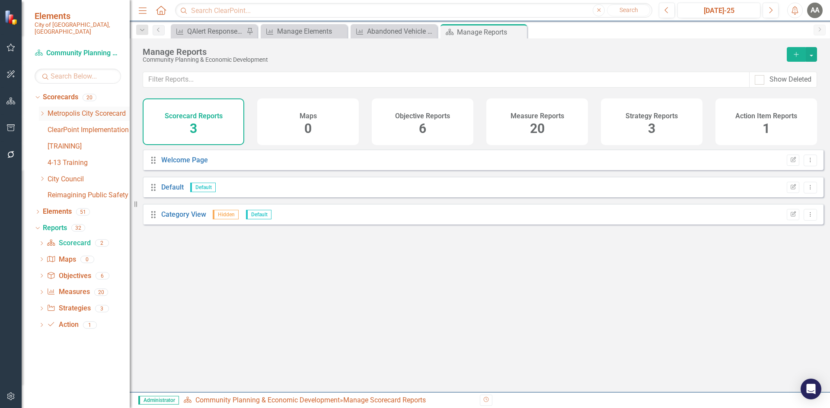
click at [41, 111] on icon "Dropdown" at bounding box center [42, 113] width 6 height 5
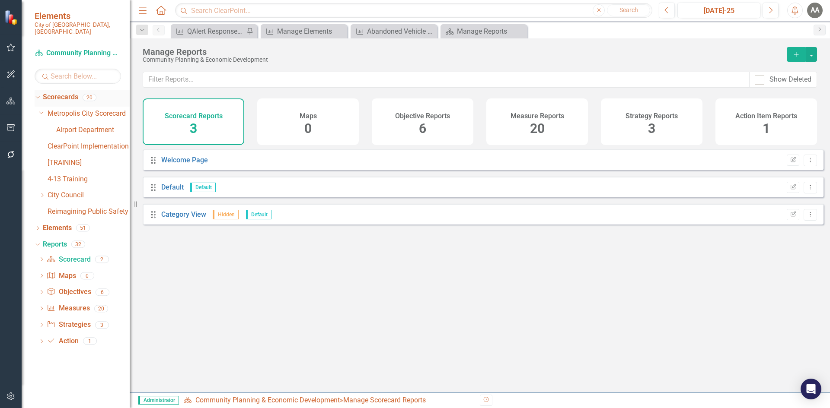
click at [36, 94] on icon "Dropdown" at bounding box center [36, 97] width 5 height 6
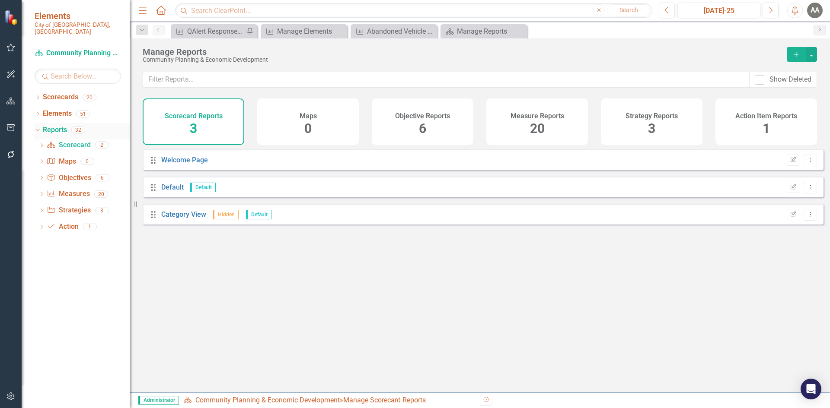
click at [36, 129] on icon at bounding box center [37, 130] width 4 height 2
click at [38, 96] on icon "Dropdown" at bounding box center [38, 98] width 6 height 5
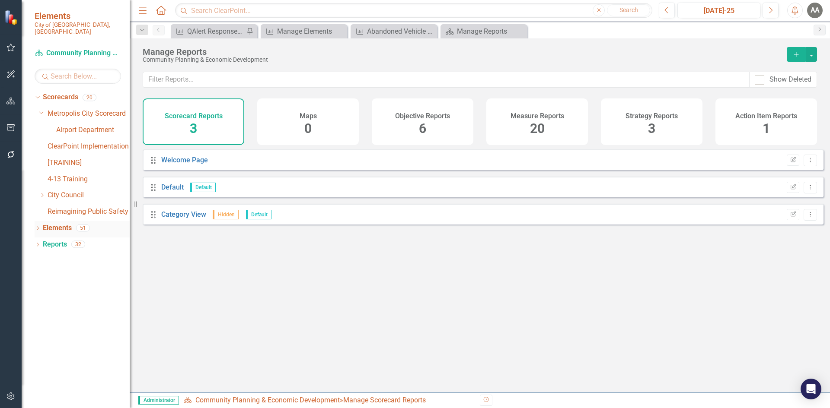
click at [38, 227] on icon "Dropdown" at bounding box center [38, 229] width 6 height 5
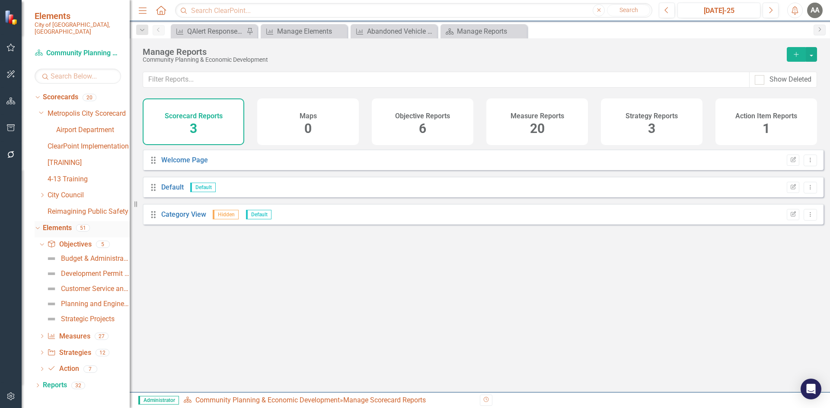
click at [38, 225] on icon "Dropdown" at bounding box center [36, 228] width 5 height 6
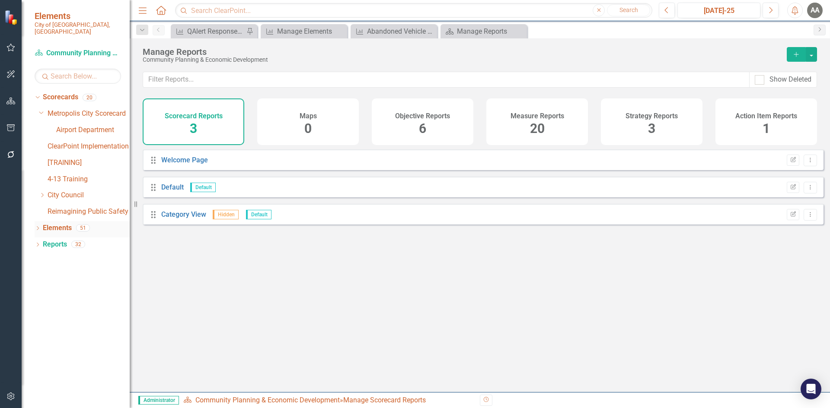
click at [38, 227] on icon "Dropdown" at bounding box center [38, 229] width 6 height 5
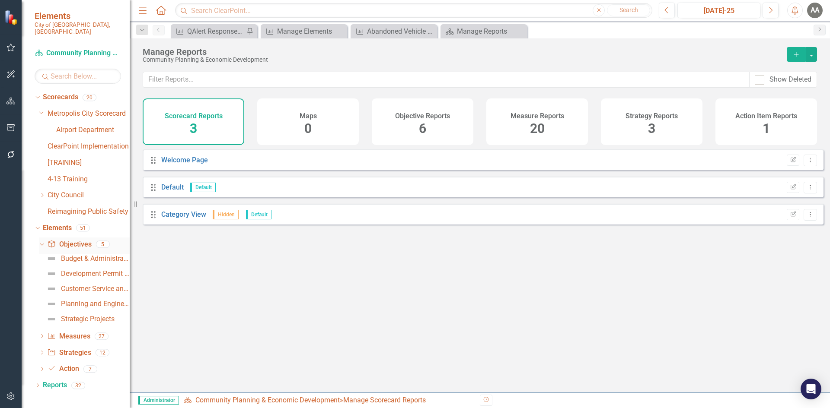
click at [41, 241] on icon "Dropdown" at bounding box center [40, 244] width 5 height 6
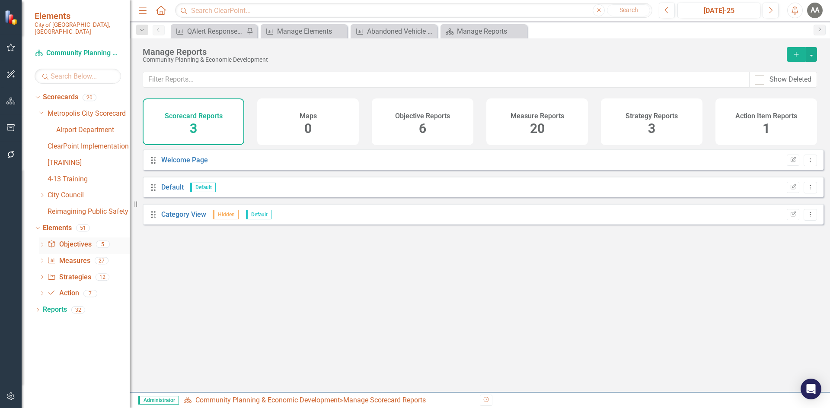
click at [41, 243] on icon "Dropdown" at bounding box center [42, 245] width 6 height 5
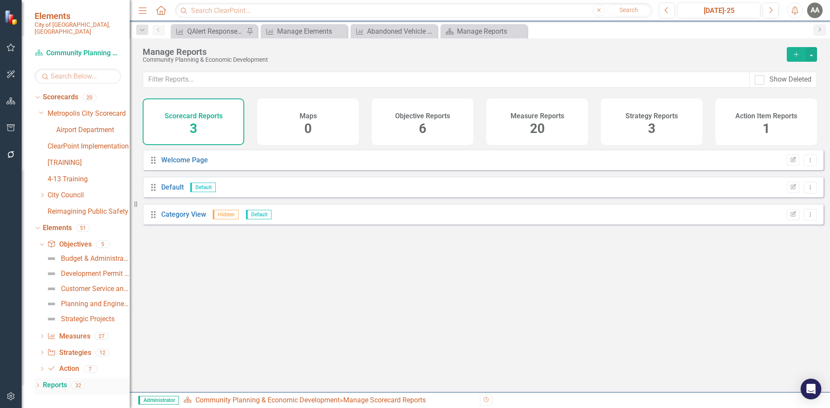
click at [36, 384] on icon "Dropdown" at bounding box center [38, 386] width 6 height 5
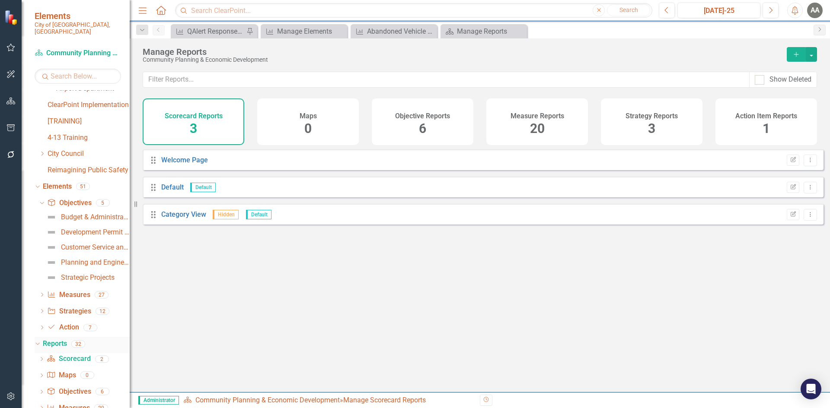
scroll to position [86, 0]
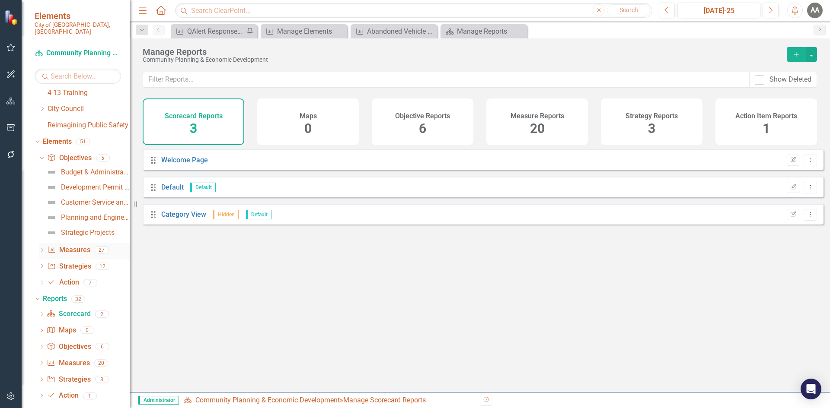
click at [41, 248] on icon "Dropdown" at bounding box center [42, 250] width 6 height 5
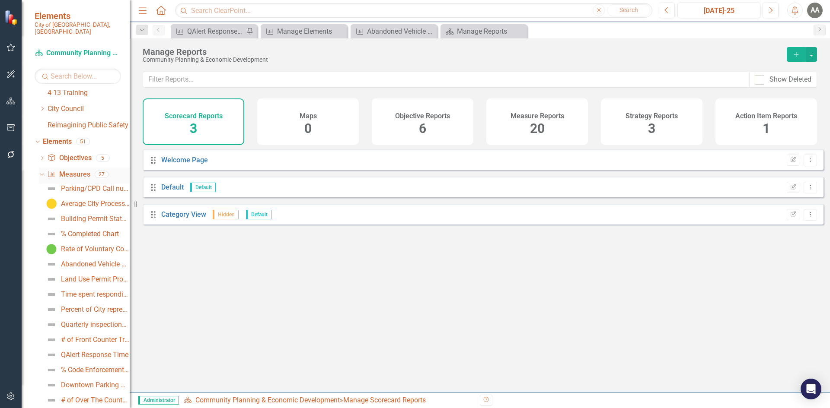
click at [40, 171] on icon "Dropdown" at bounding box center [40, 174] width 5 height 6
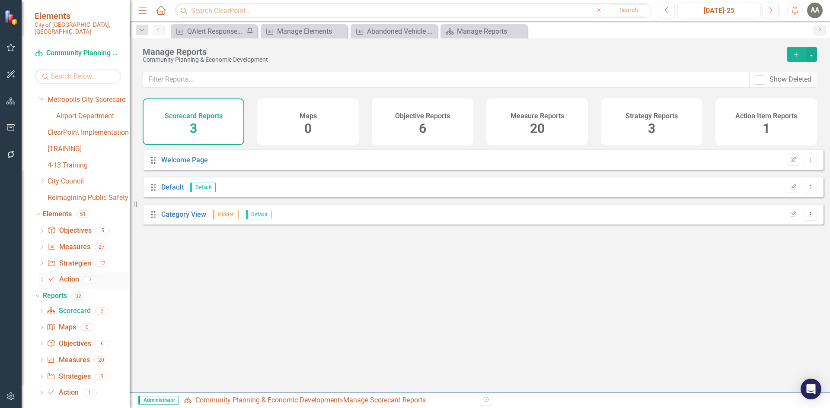
click at [42, 278] on icon "Dropdown" at bounding box center [42, 280] width 6 height 5
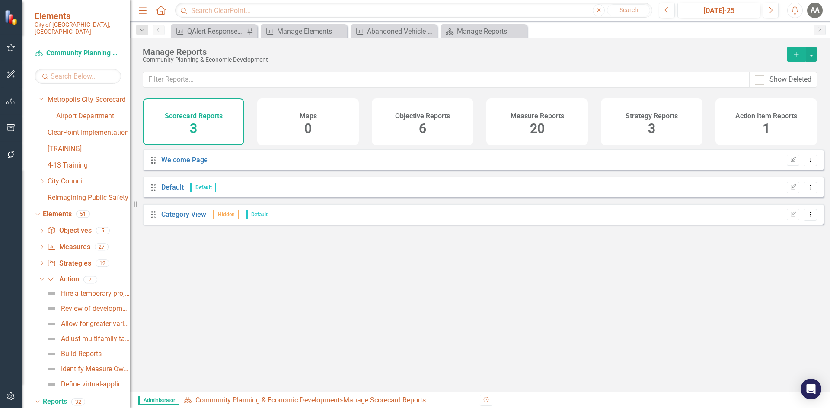
scroll to position [86, 0]
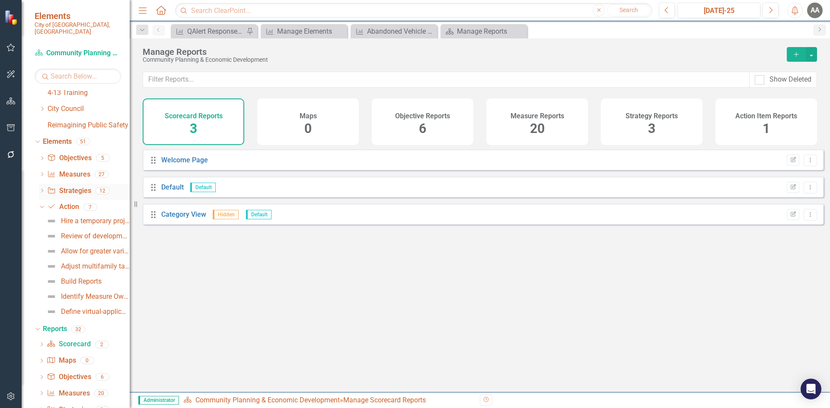
click at [40, 189] on icon "Dropdown" at bounding box center [42, 191] width 6 height 5
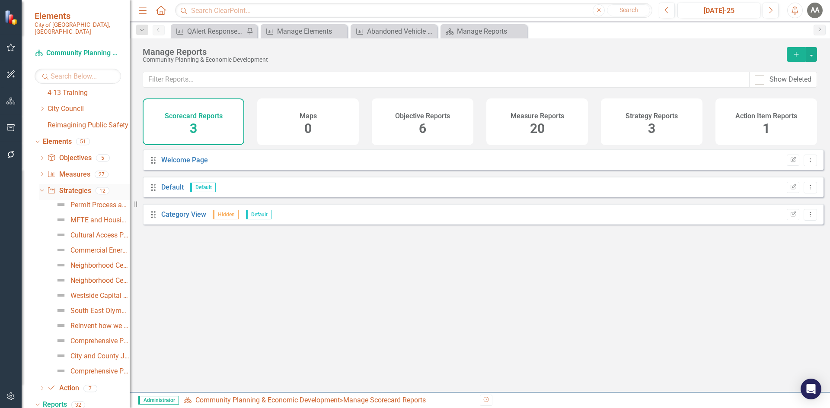
click at [40, 188] on icon "Dropdown" at bounding box center [40, 191] width 5 height 6
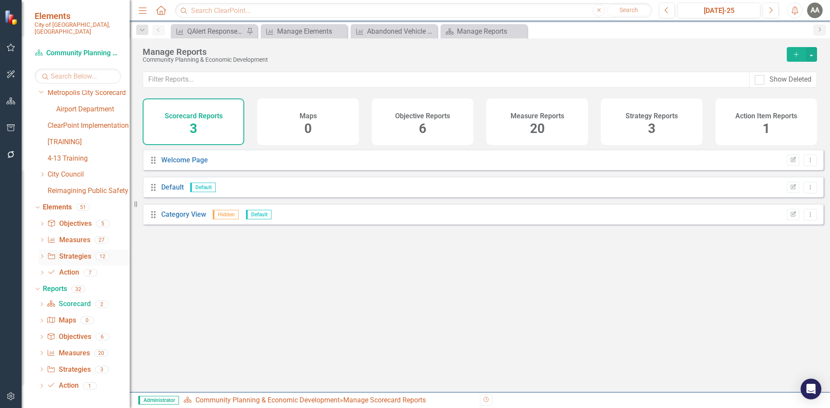
scroll to position [14, 0]
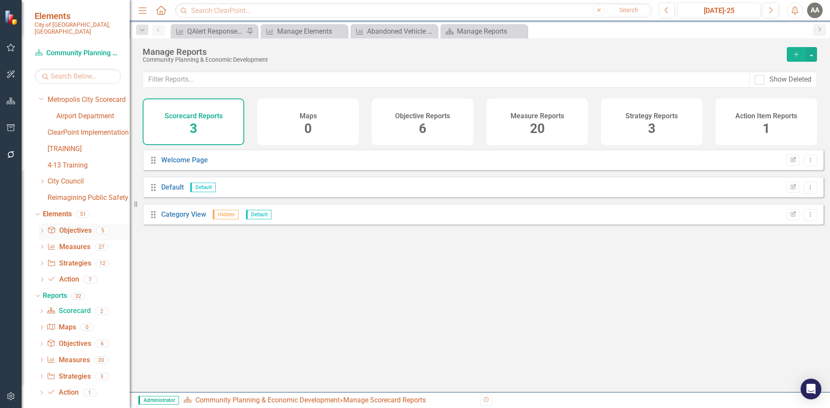
click at [42, 229] on icon "Dropdown" at bounding box center [42, 231] width 6 height 5
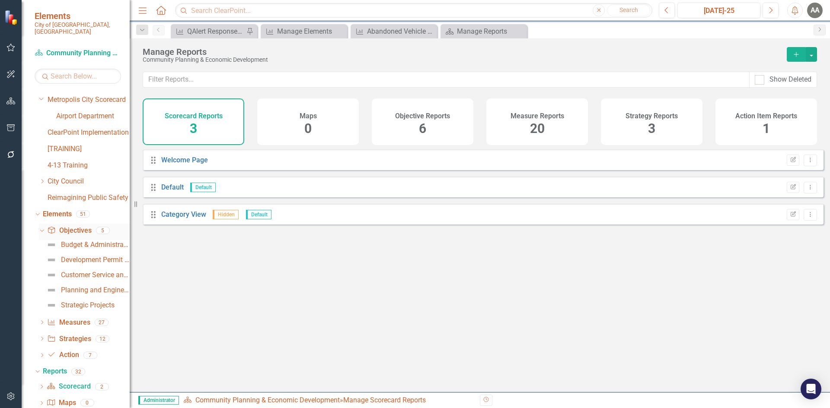
scroll to position [86, 0]
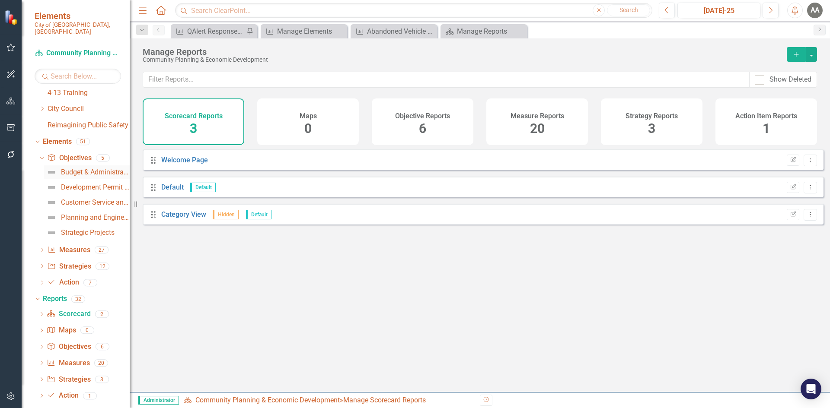
click at [98, 169] on div "Budget & Administrative Services" at bounding box center [95, 173] width 69 height 8
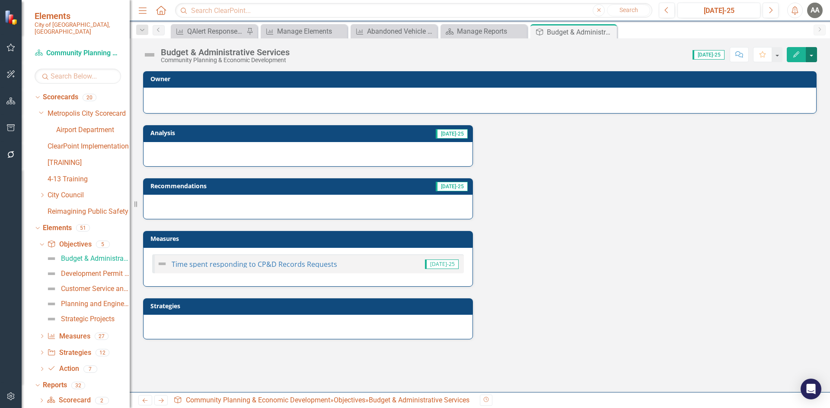
click at [809, 52] on button "button" at bounding box center [810, 54] width 11 height 15
click at [43, 244] on icon at bounding box center [42, 245] width 4 height 2
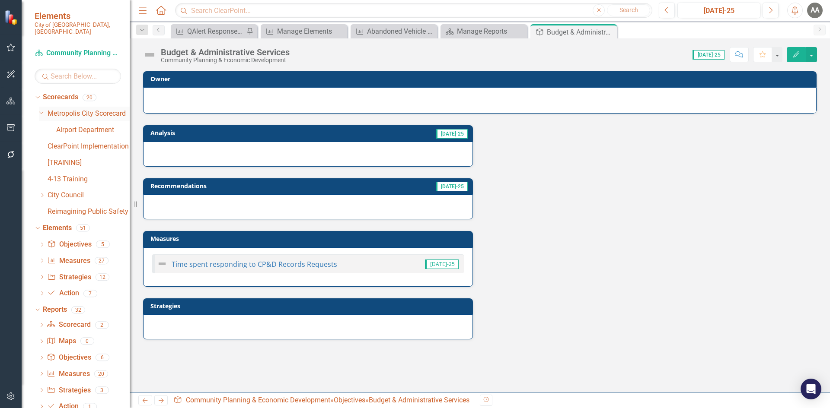
click at [42, 111] on icon at bounding box center [41, 112] width 4 height 2
click at [42, 111] on icon "Dropdown" at bounding box center [42, 113] width 6 height 5
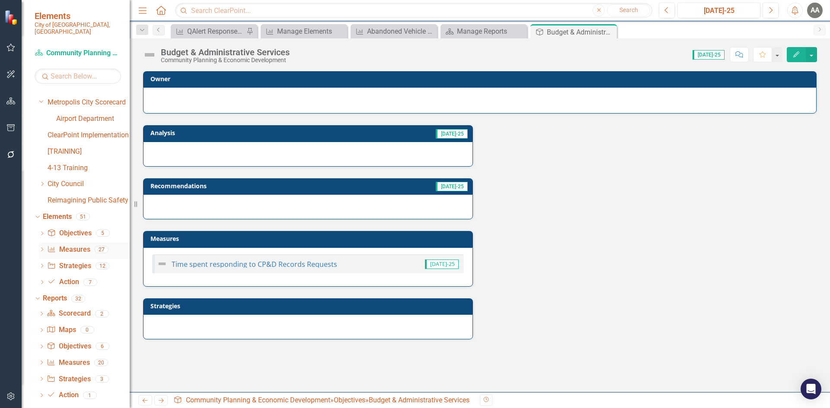
scroll to position [14, 0]
click at [54, 389] on icon "Action Item" at bounding box center [51, 392] width 9 height 7
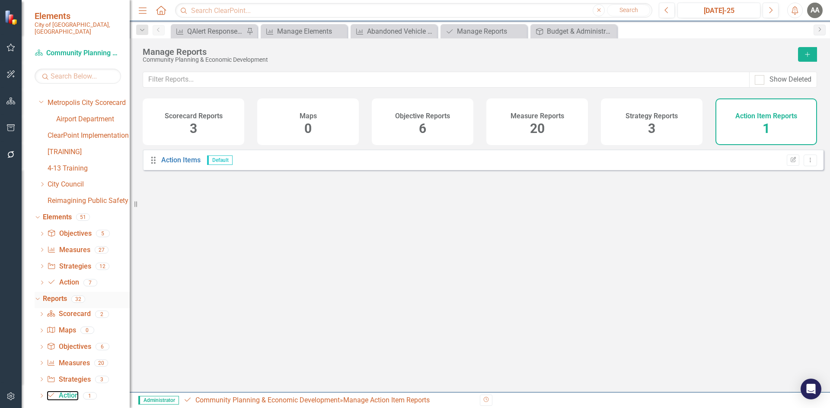
scroll to position [14, 0]
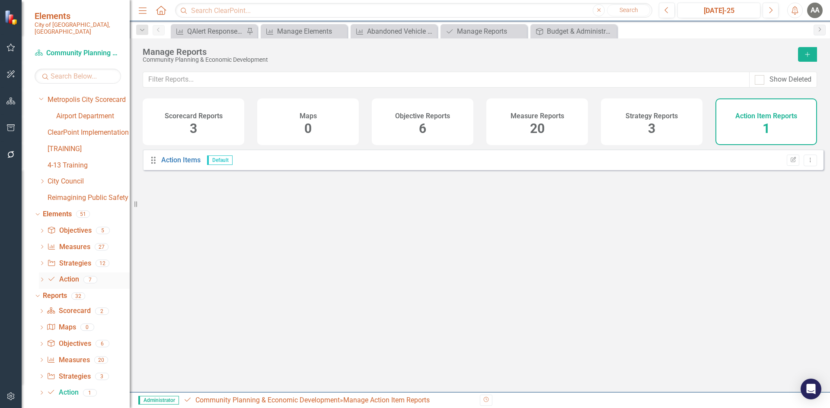
click at [44, 278] on icon "Dropdown" at bounding box center [42, 280] width 6 height 5
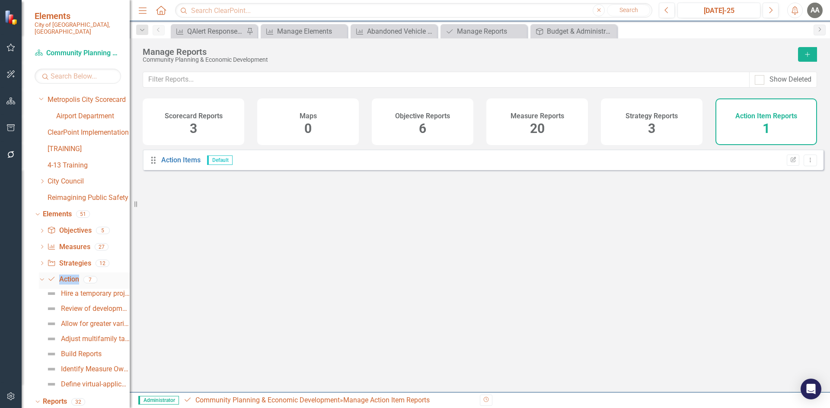
click at [45, 279] on div "Dropdown" at bounding box center [42, 281] width 6 height 4
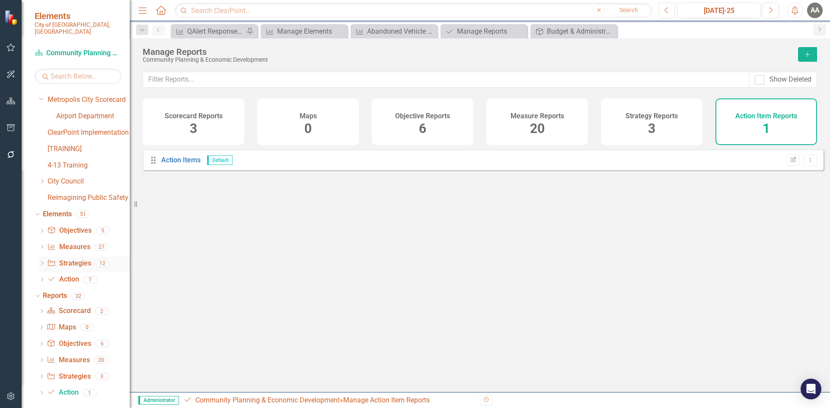
click at [40, 261] on div "Dropdown" at bounding box center [42, 264] width 6 height 7
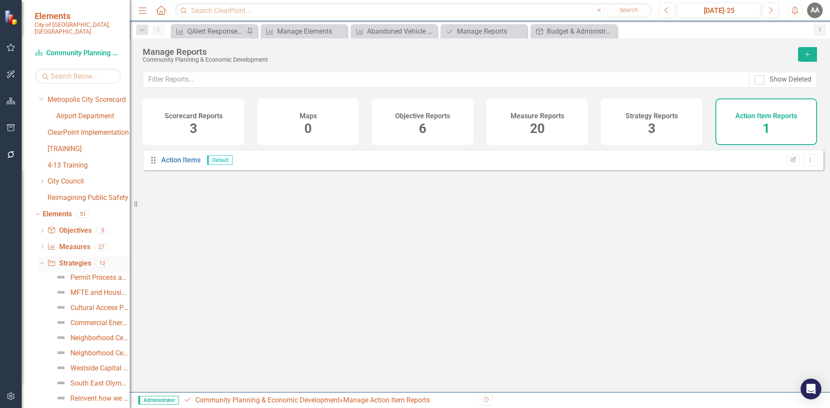
click at [39, 261] on div "Dropdown Strategy Strategies 12" at bounding box center [84, 265] width 91 height 16
click at [45, 262] on div "Dropdown" at bounding box center [42, 264] width 6 height 4
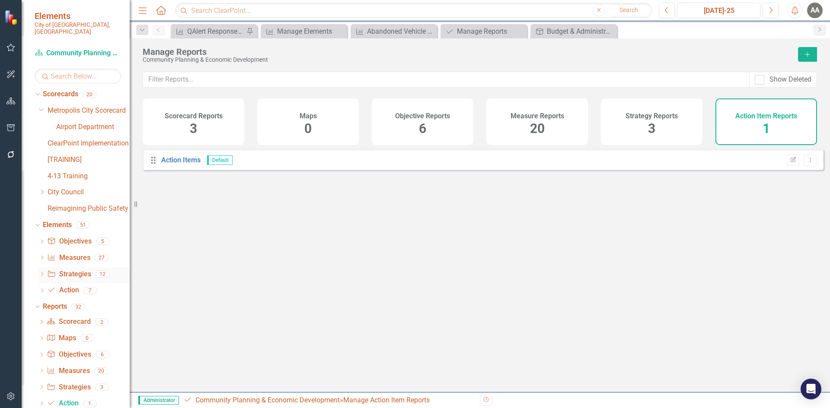
scroll to position [0, 0]
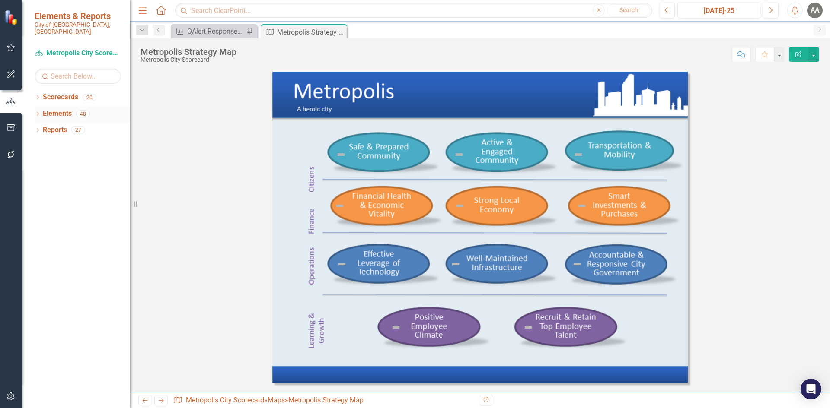
click at [36, 112] on icon "Dropdown" at bounding box center [38, 114] width 6 height 5
click at [40, 96] on icon "Dropdown" at bounding box center [38, 98] width 6 height 5
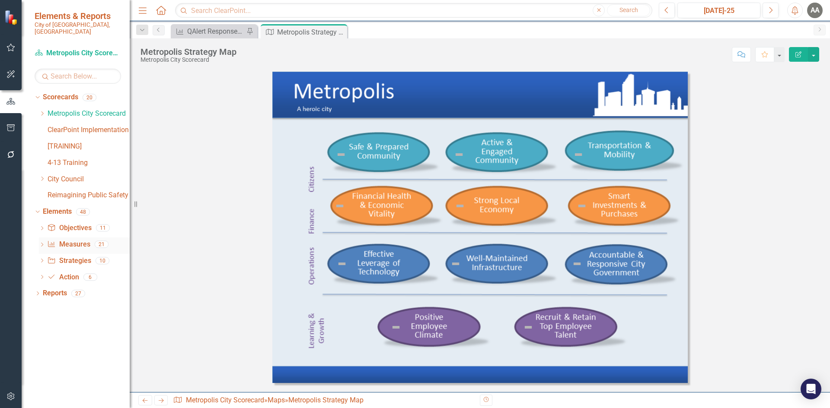
click at [72, 240] on link "Measure Measures" at bounding box center [68, 245] width 43 height 10
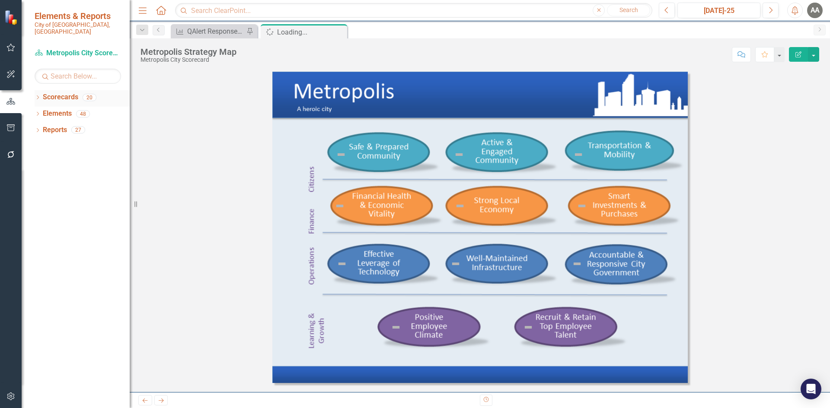
click at [39, 96] on icon "Dropdown" at bounding box center [38, 98] width 6 height 5
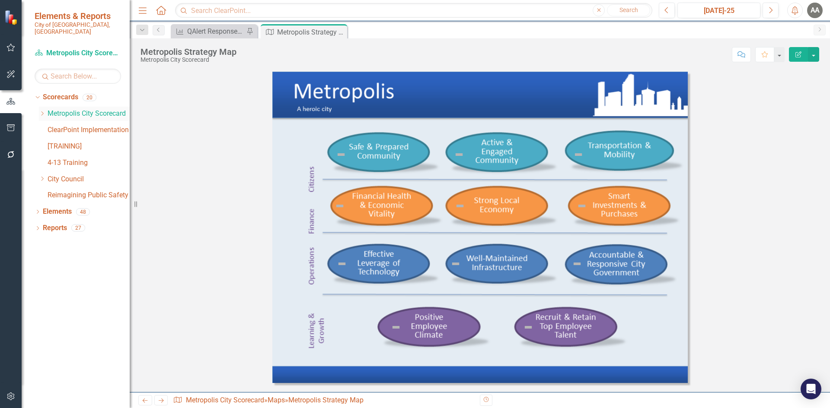
click at [41, 111] on div "Dropdown Metropolis City Scorecard" at bounding box center [84, 114] width 91 height 14
click at [43, 110] on div "Dropdown" at bounding box center [42, 113] width 6 height 7
click at [41, 192] on div "Dropdown" at bounding box center [42, 195] width 6 height 7
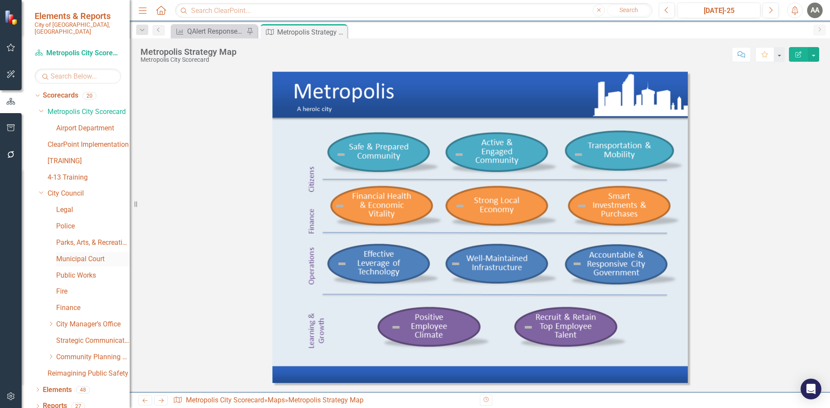
scroll to position [2, 0]
click at [71, 238] on link "Parks, Arts, & Recreation" at bounding box center [92, 243] width 73 height 10
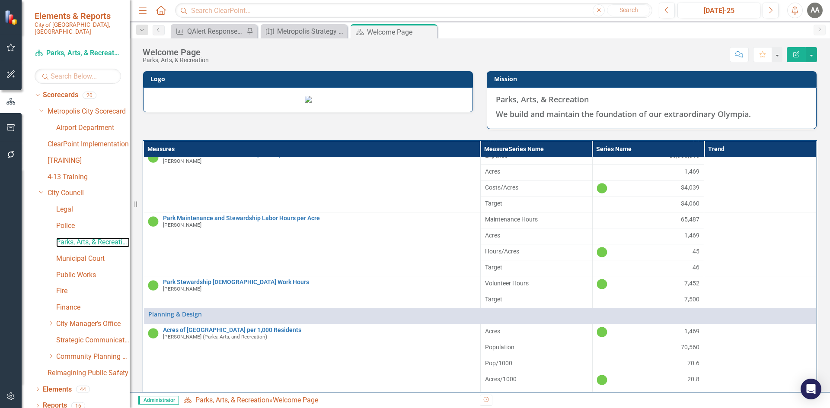
scroll to position [159, 0]
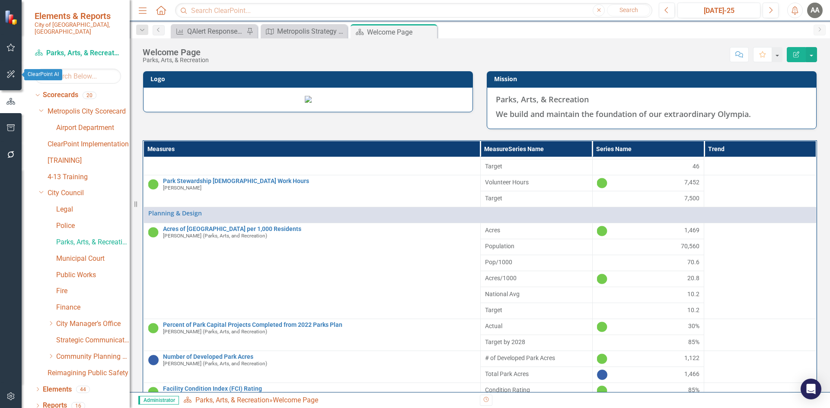
click at [8, 78] on icon "button" at bounding box center [10, 74] width 9 height 7
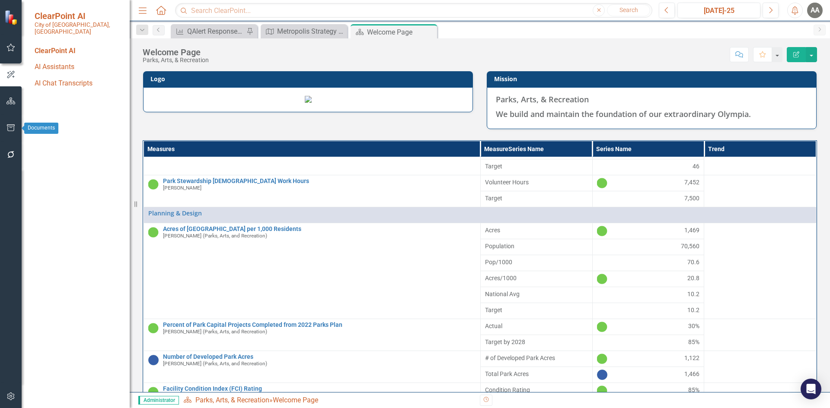
click at [7, 127] on icon "button" at bounding box center [10, 127] width 9 height 7
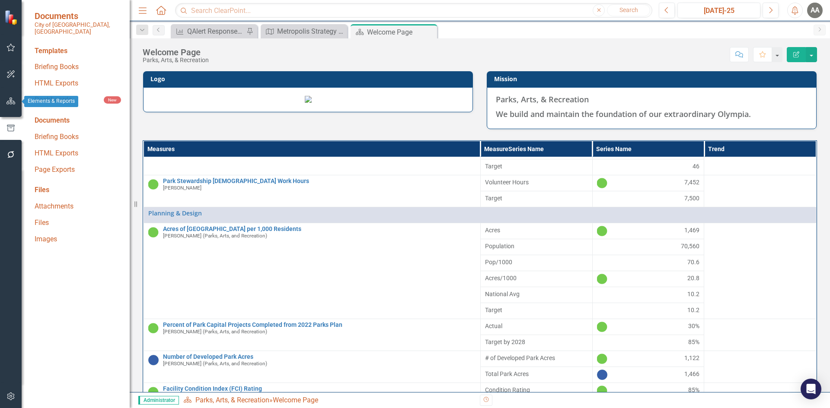
click at [12, 105] on button "button" at bounding box center [10, 101] width 19 height 18
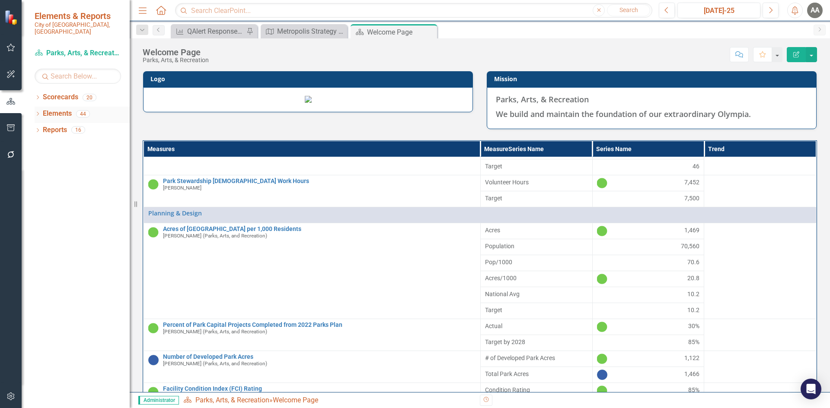
click at [35, 107] on div "Dropdown Elements 44" at bounding box center [82, 115] width 95 height 16
click at [38, 112] on icon "Dropdown" at bounding box center [38, 114] width 6 height 5
click at [41, 145] on icon "Dropdown" at bounding box center [42, 147] width 6 height 5
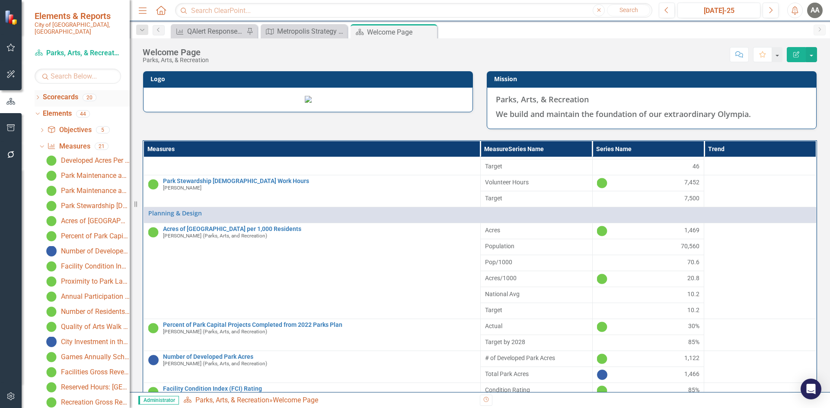
click at [40, 96] on icon "Dropdown" at bounding box center [38, 98] width 6 height 5
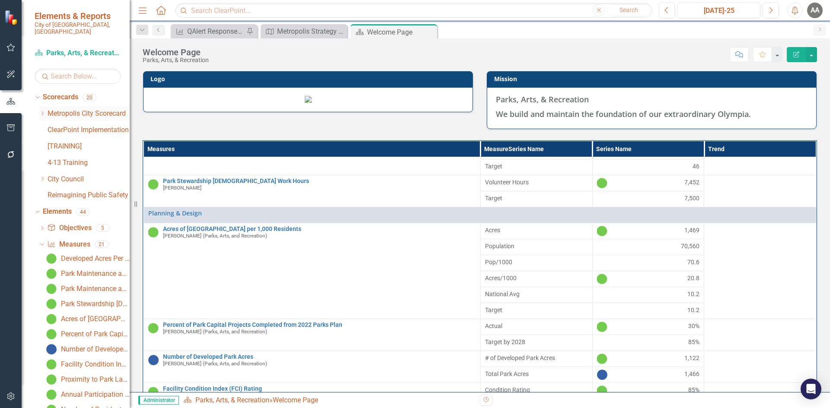
click at [40, 111] on icon "Dropdown" at bounding box center [42, 113] width 6 height 5
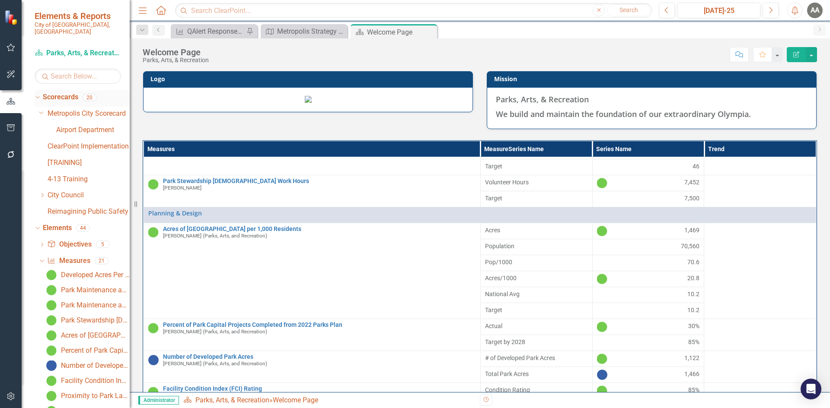
click at [36, 94] on icon "Dropdown" at bounding box center [36, 97] width 5 height 6
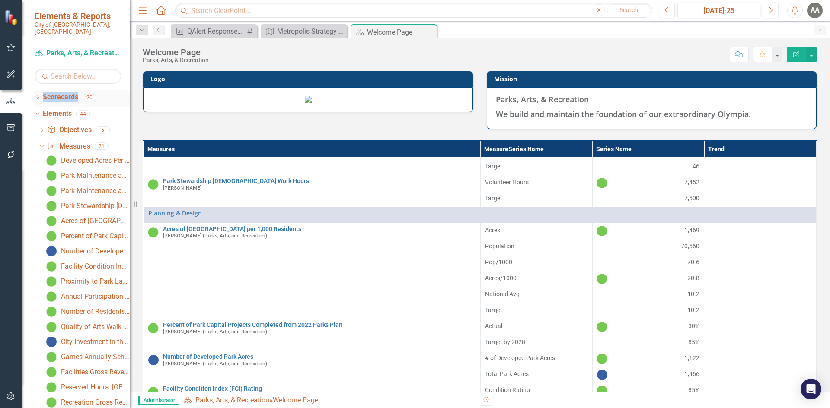
click at [37, 96] on icon "Dropdown" at bounding box center [38, 98] width 6 height 5
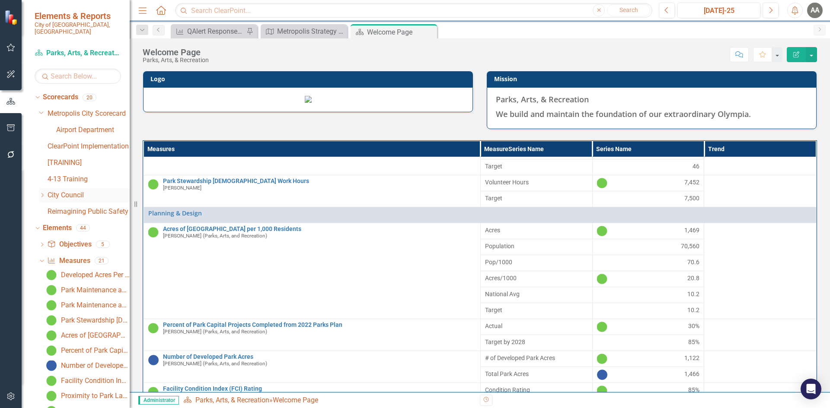
click at [41, 193] on icon "Dropdown" at bounding box center [42, 195] width 6 height 5
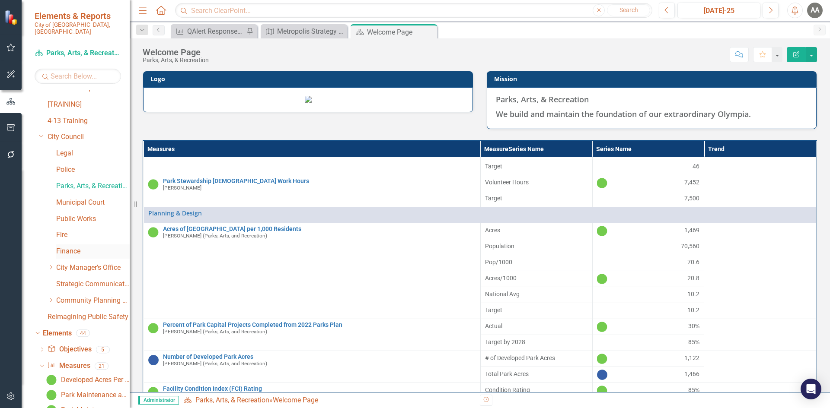
scroll to position [43, 0]
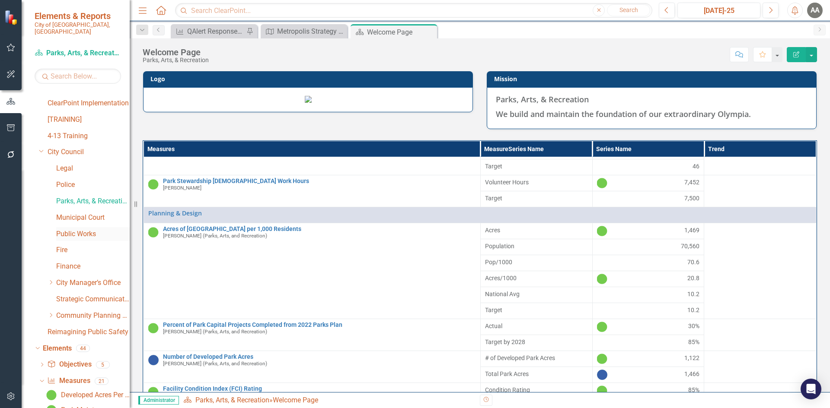
click at [70, 229] on link "Public Works" at bounding box center [92, 234] width 73 height 10
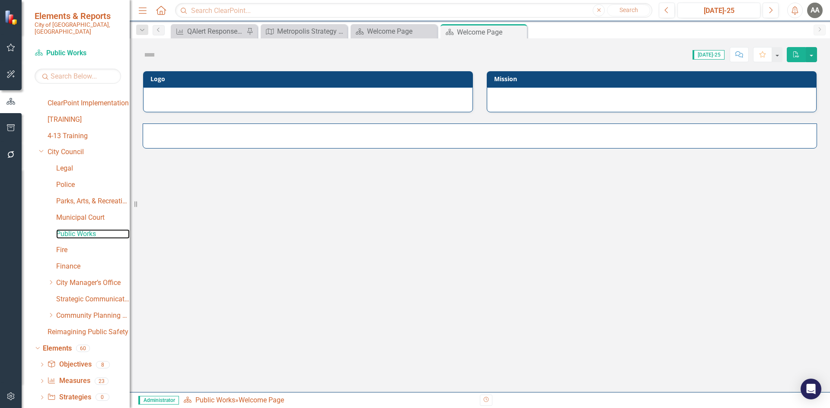
scroll to position [43, 0]
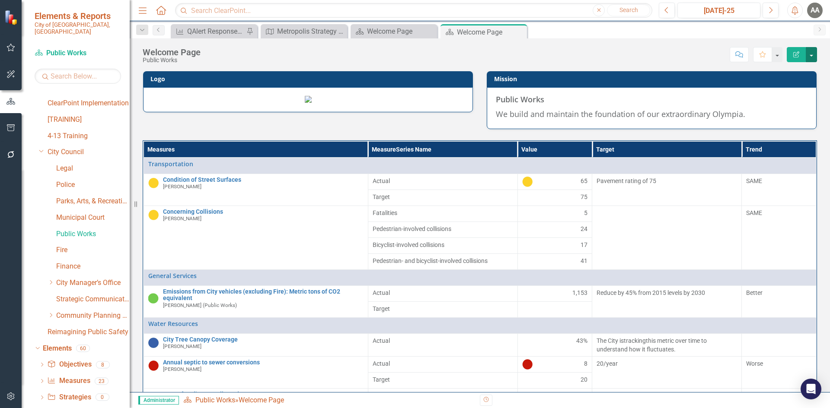
click at [812, 56] on button "button" at bounding box center [810, 54] width 11 height 15
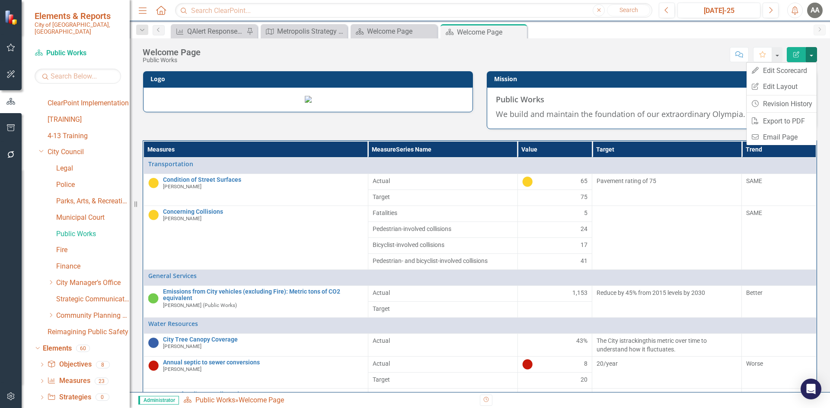
click at [635, 51] on div "Score: N/A [DATE]-25 Completed Comment Favorite Edit Report" at bounding box center [511, 54] width 612 height 15
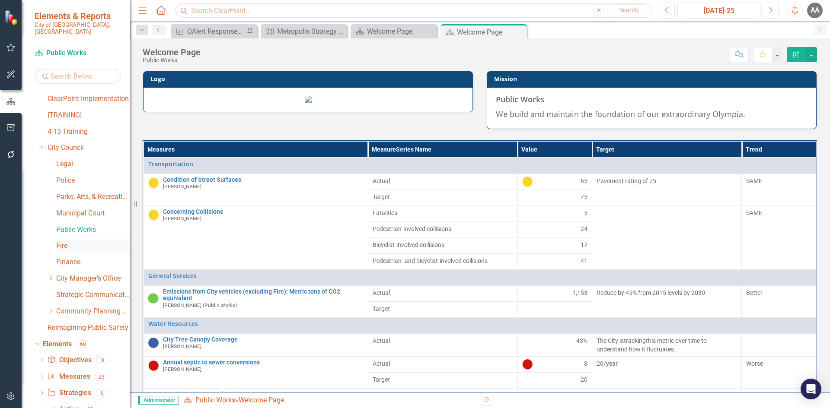
scroll to position [67, 0]
